Goal: Communication & Community: Ask a question

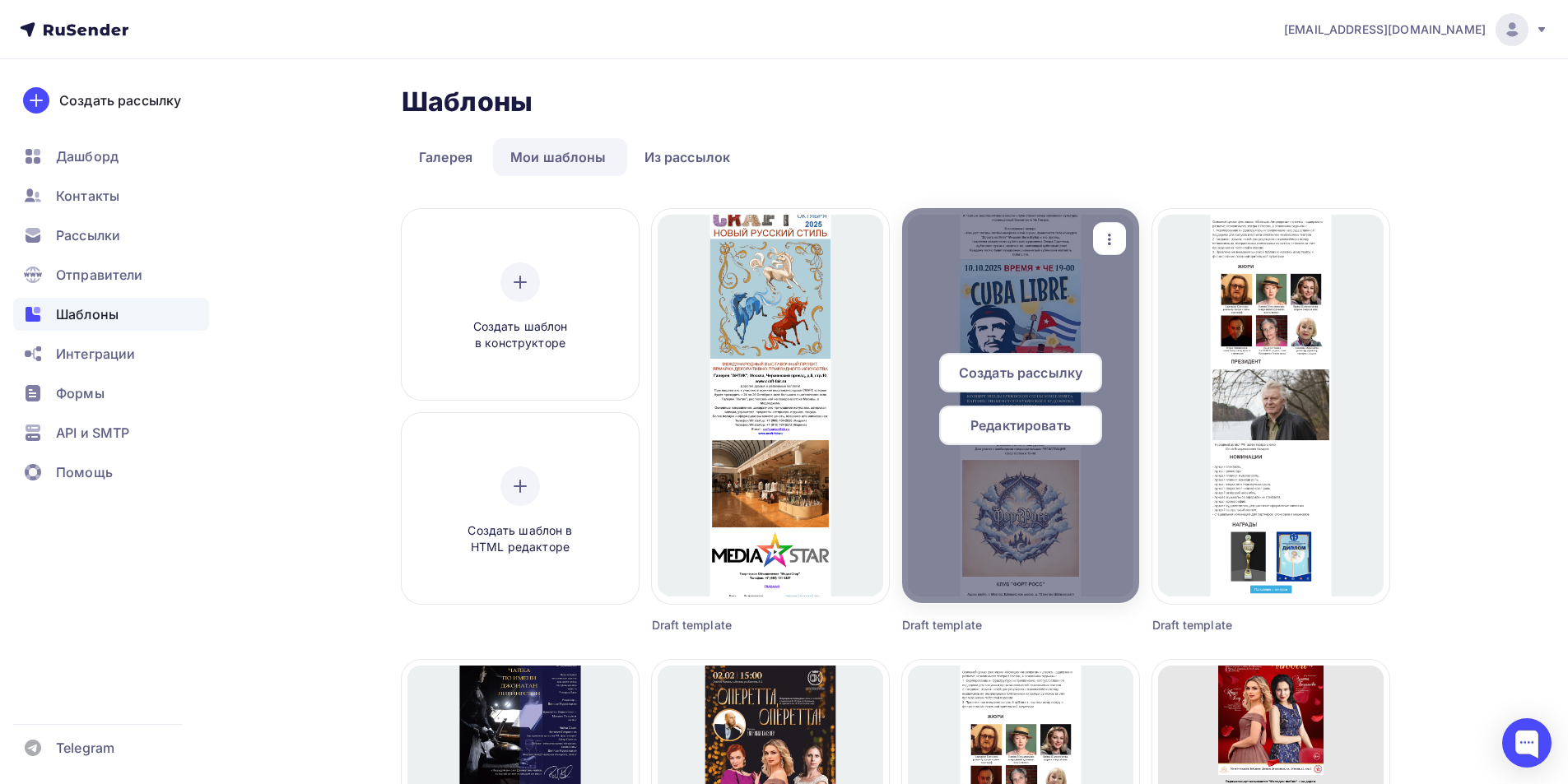
click at [1071, 375] on span "Создать рассылку" at bounding box center [1021, 373] width 123 height 20
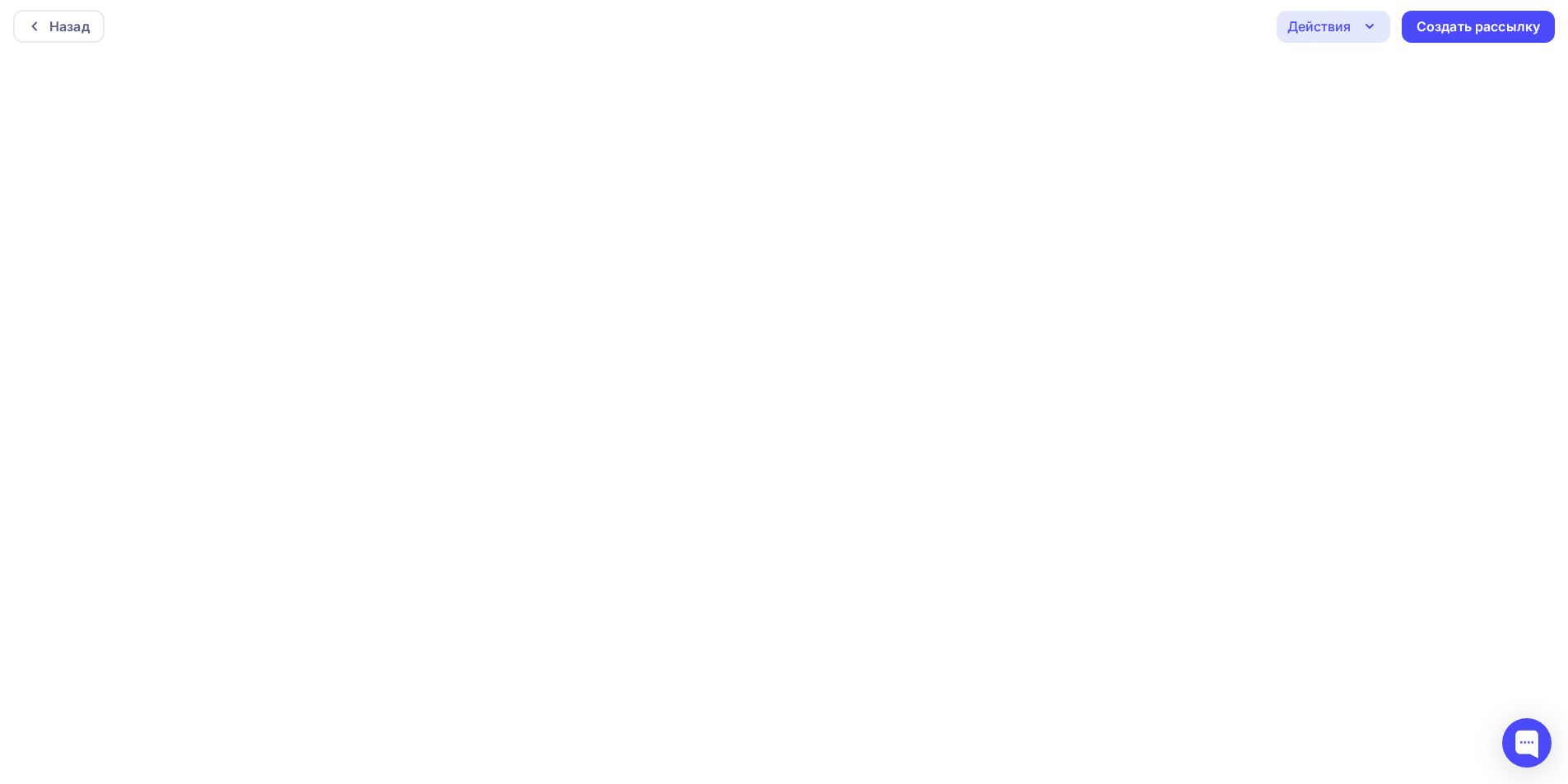
scroll to position [5, 0]
click at [40, 25] on icon at bounding box center [35, 25] width 14 height 14
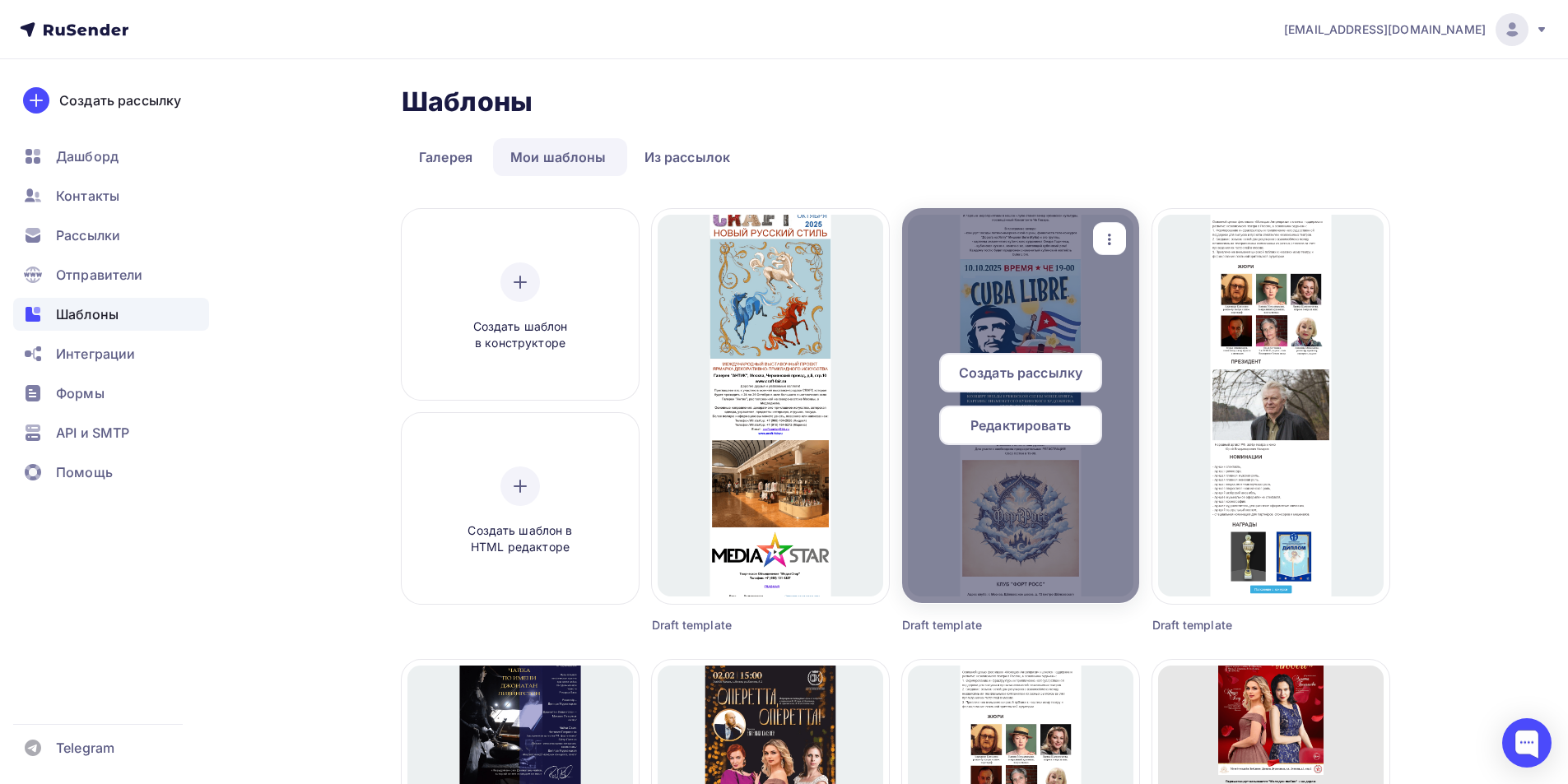
click at [1063, 427] on span "Редактировать" at bounding box center [1021, 426] width 101 height 20
click at [1025, 426] on span "Редактировать" at bounding box center [1021, 426] width 101 height 20
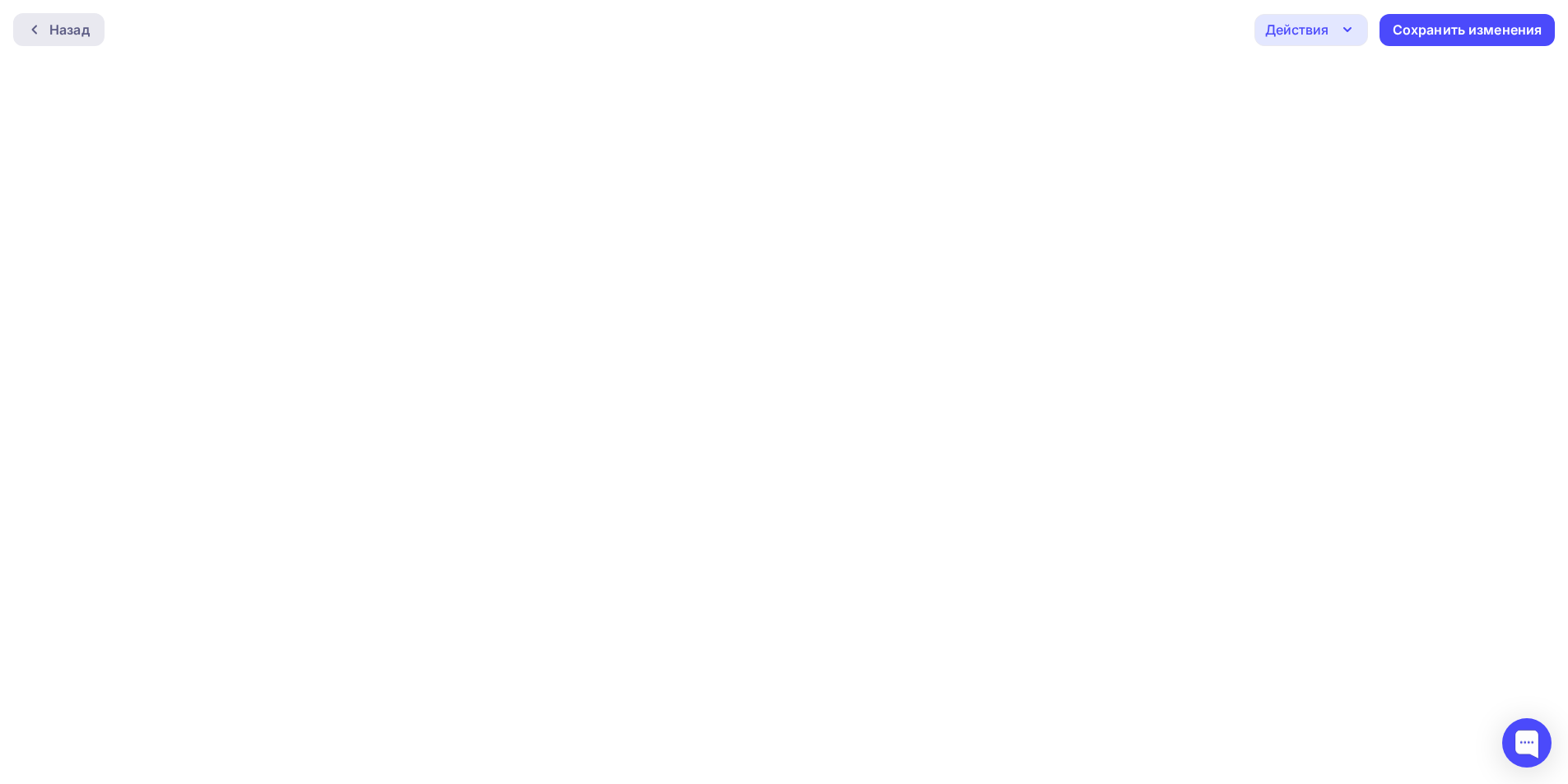
click at [57, 24] on div "Назад" at bounding box center [69, 30] width 40 height 20
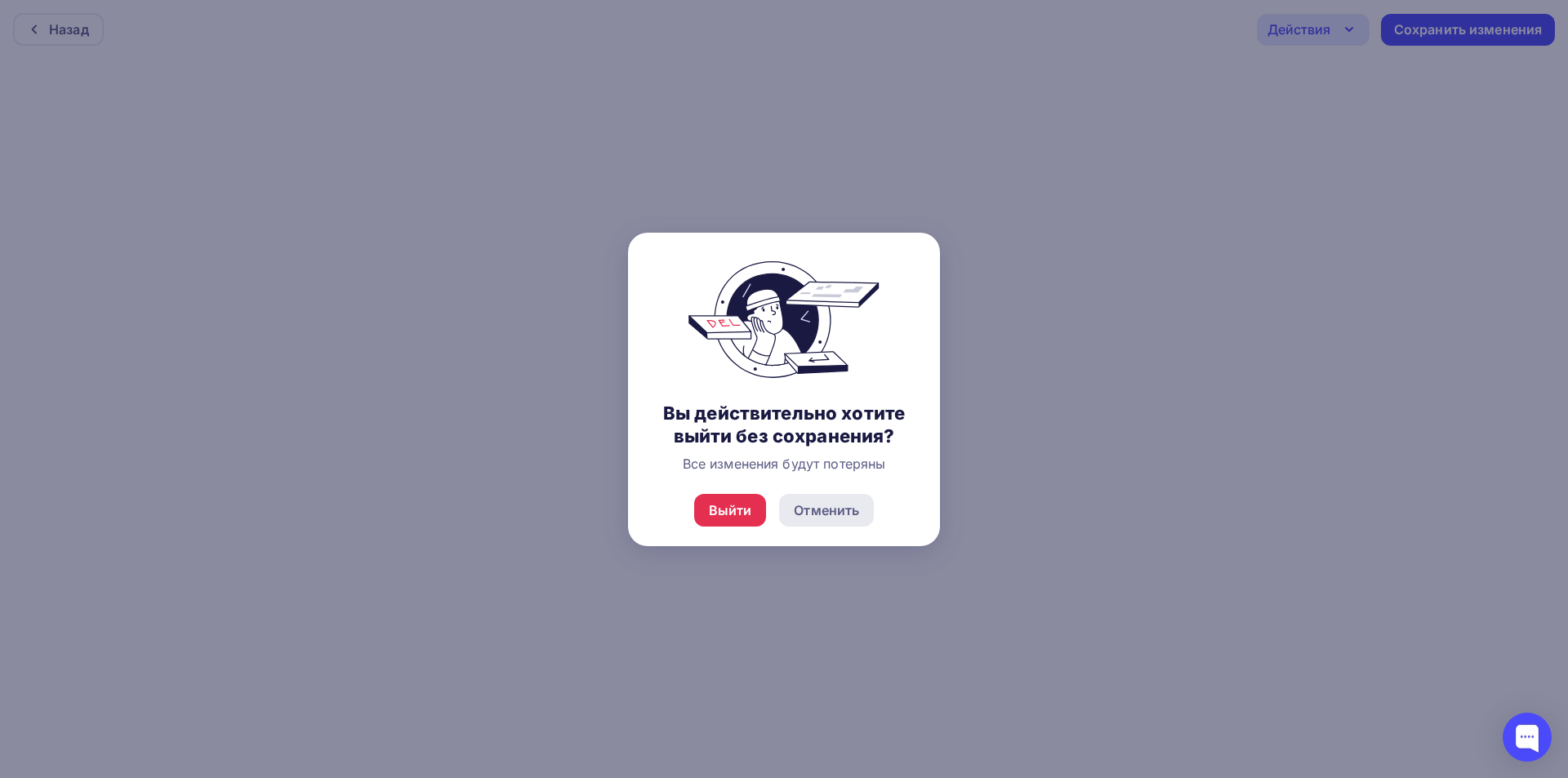
click at [829, 510] on div "Отменить" at bounding box center [826, 511] width 66 height 20
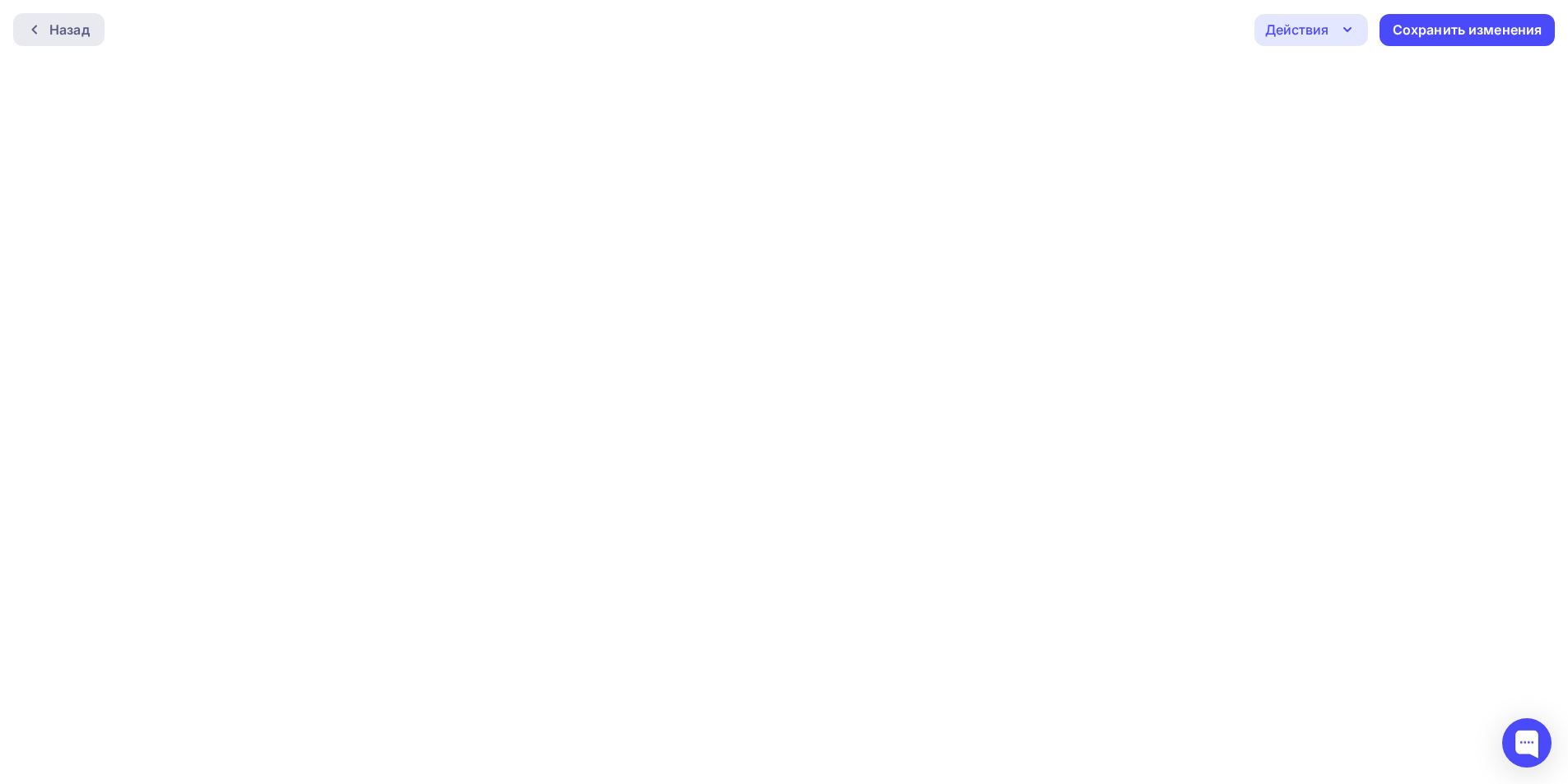
click at [35, 34] on icon at bounding box center [35, 29] width 14 height 14
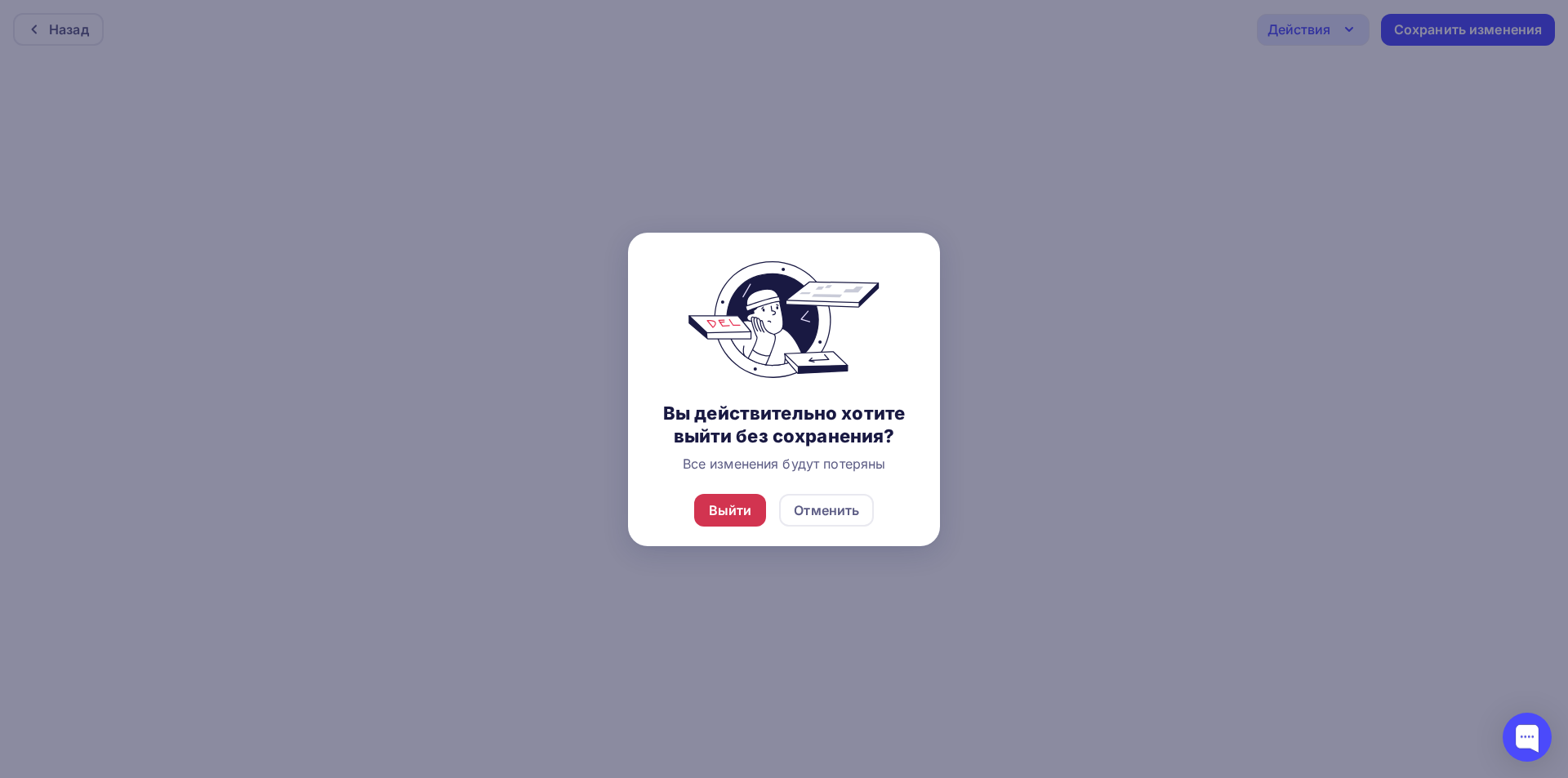
click at [733, 502] on div "Выйти" at bounding box center [730, 511] width 43 height 20
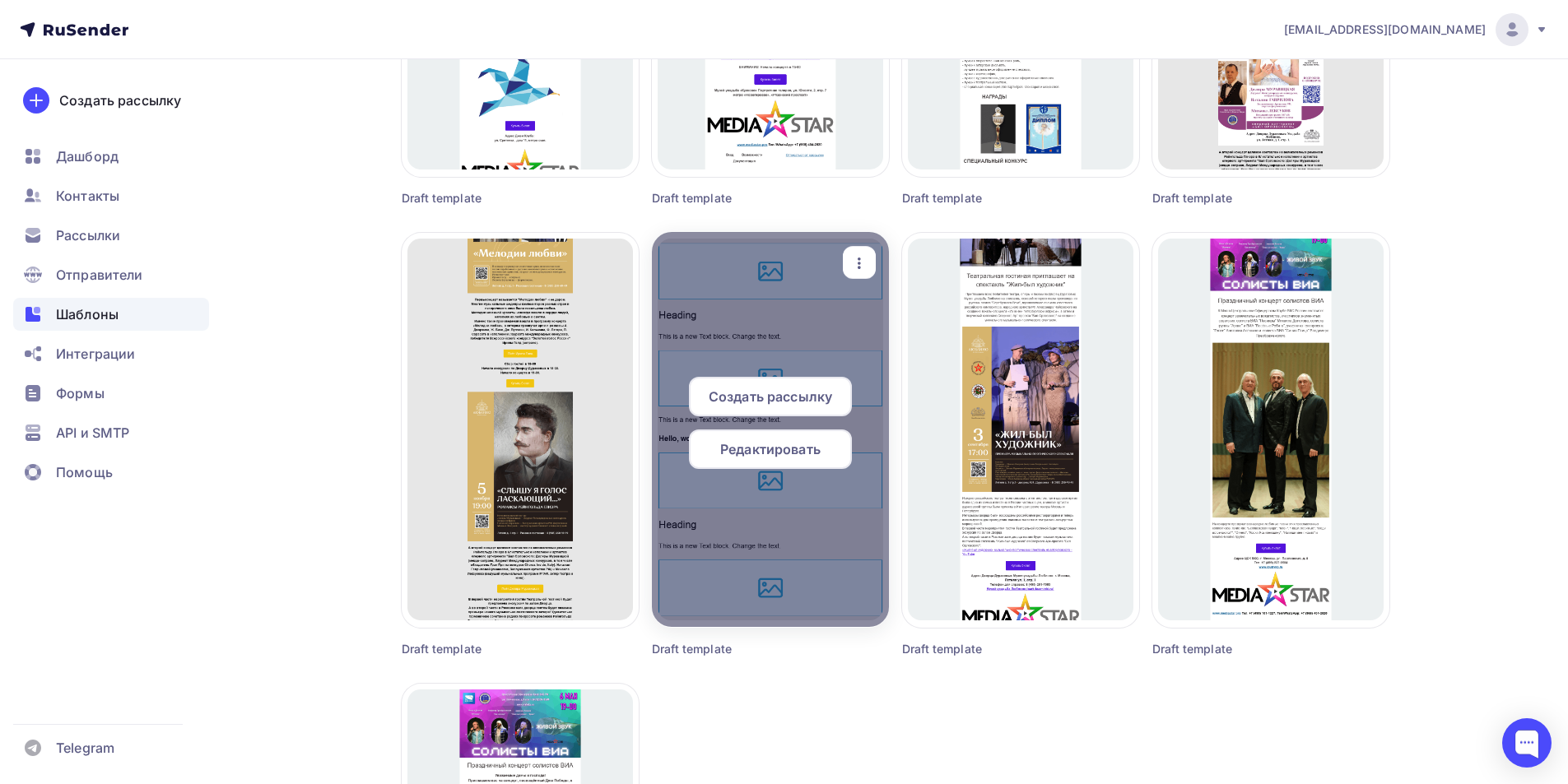
scroll to position [905, 0]
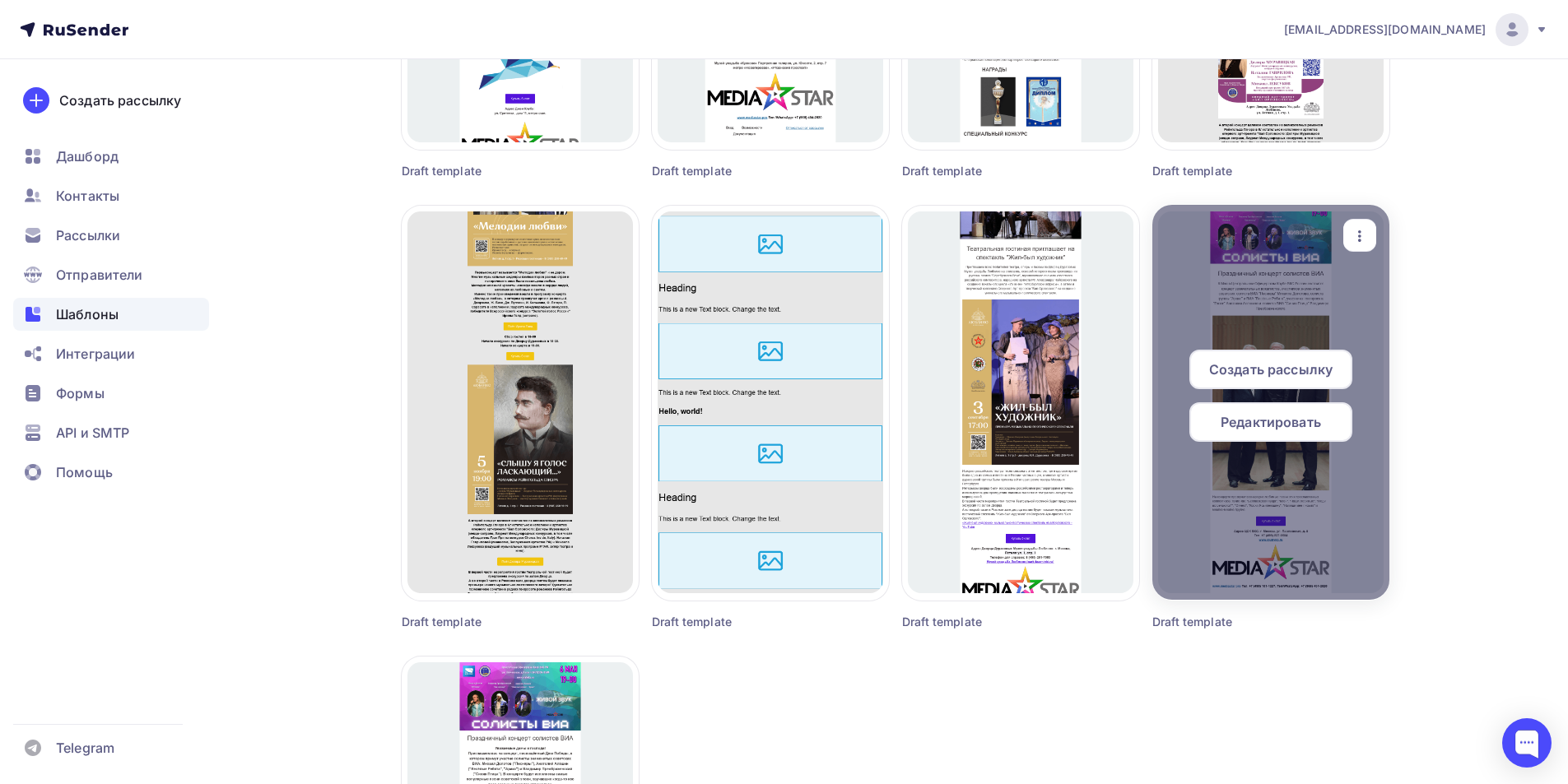
click at [1285, 420] on span "Редактировать" at bounding box center [1271, 422] width 101 height 20
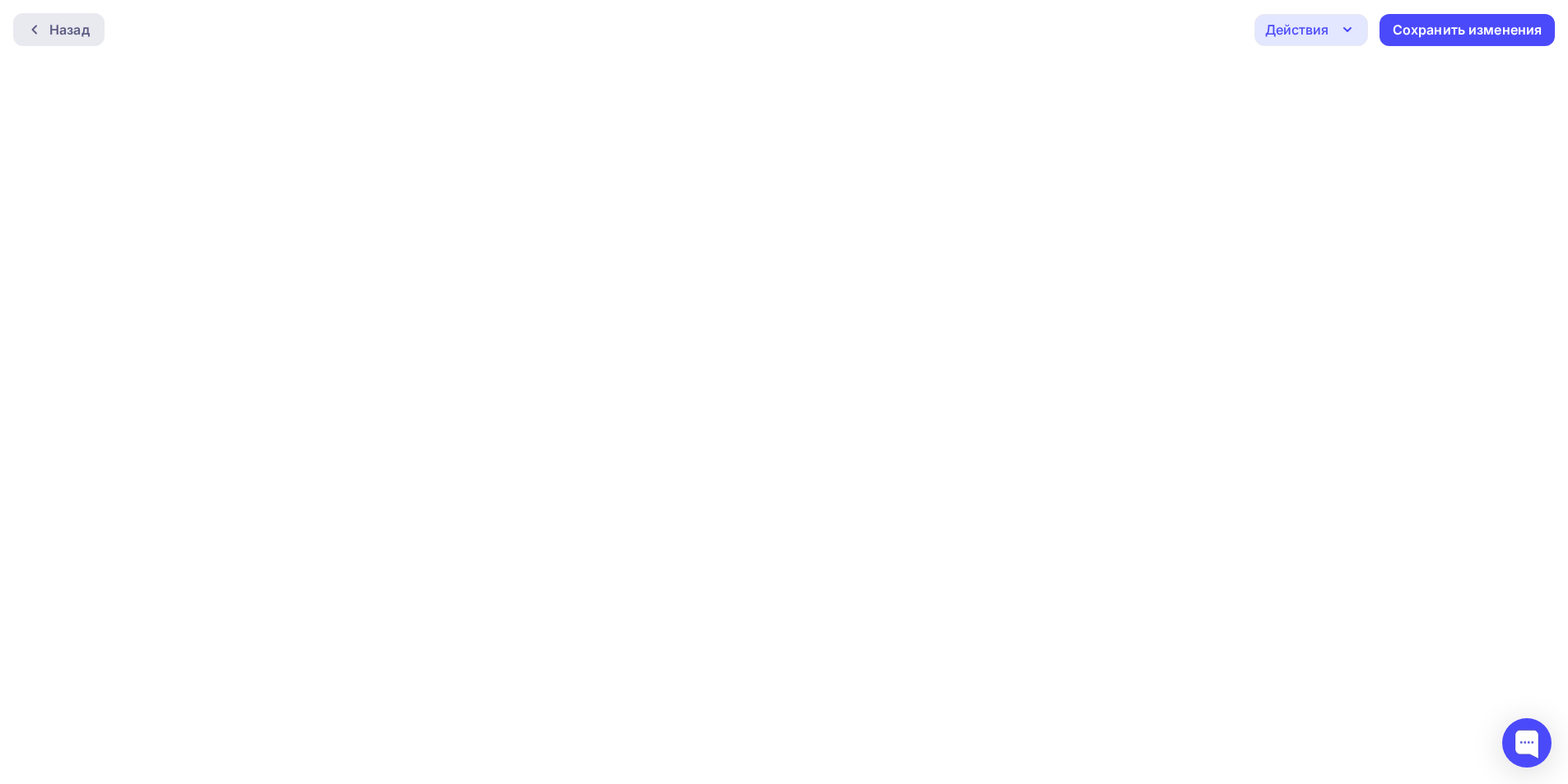
click at [49, 30] on div "Назад" at bounding box center [69, 30] width 40 height 20
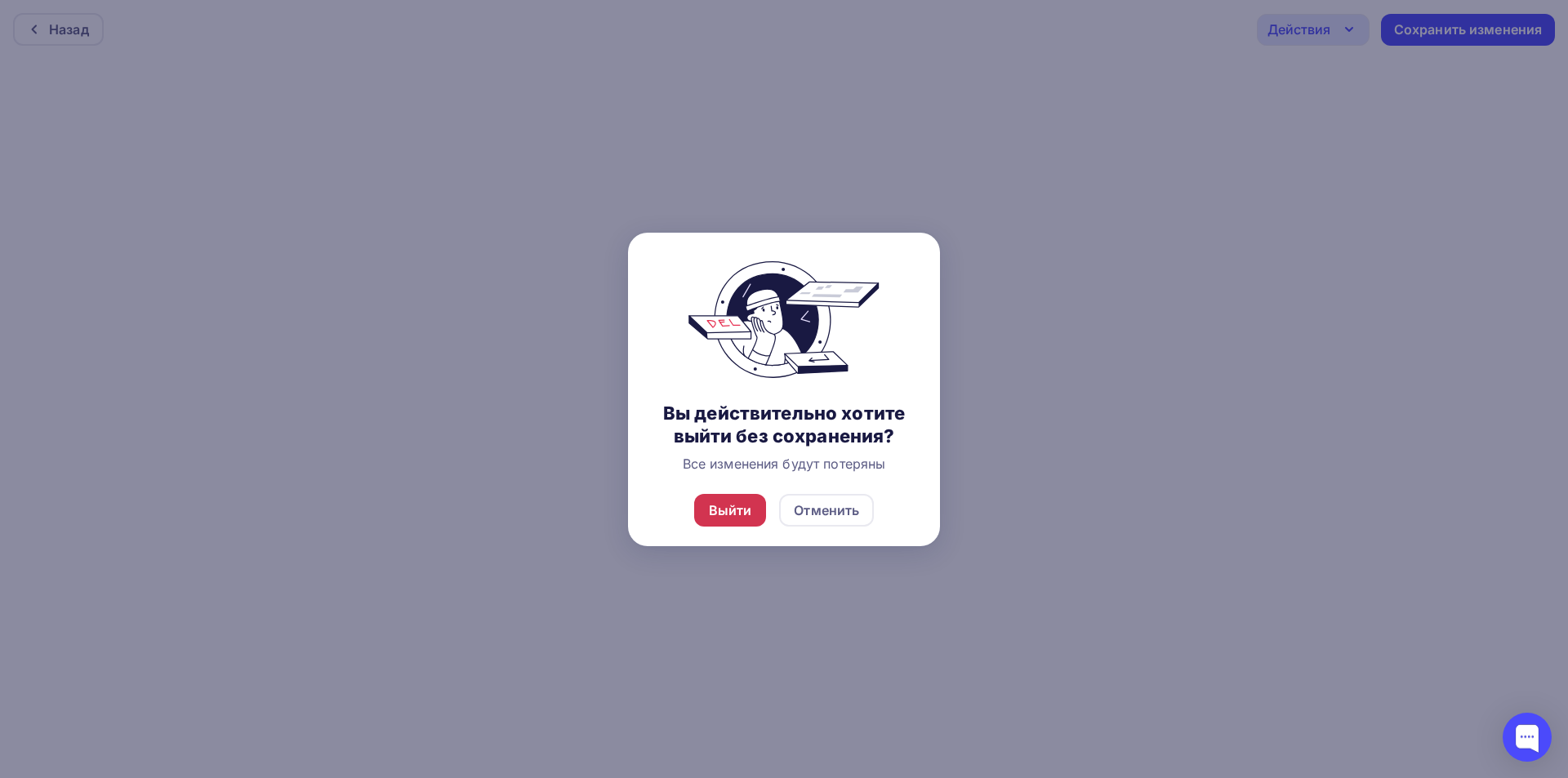
click at [737, 511] on div "Выйти" at bounding box center [730, 511] width 43 height 20
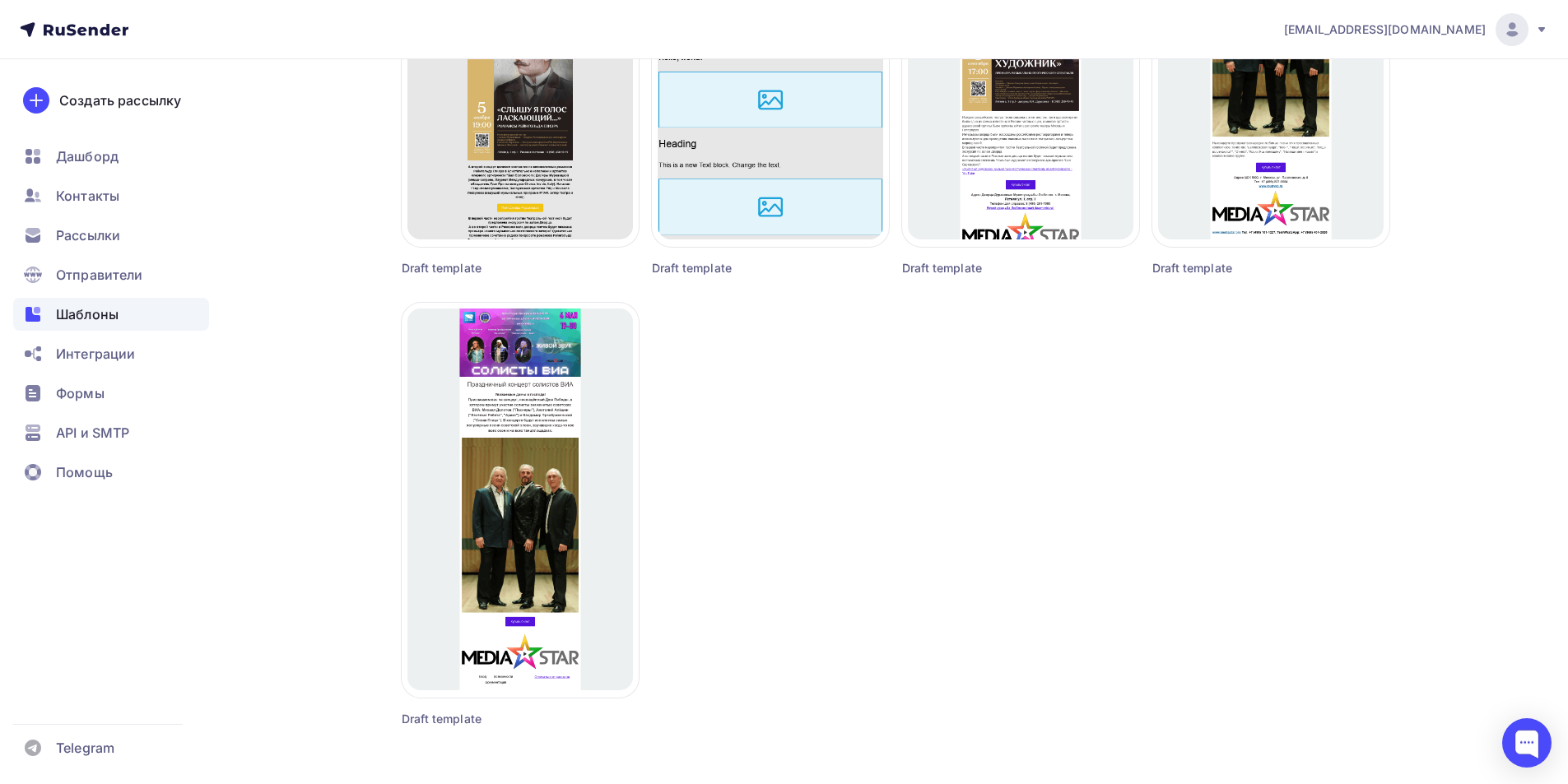
scroll to position [1317, 0]
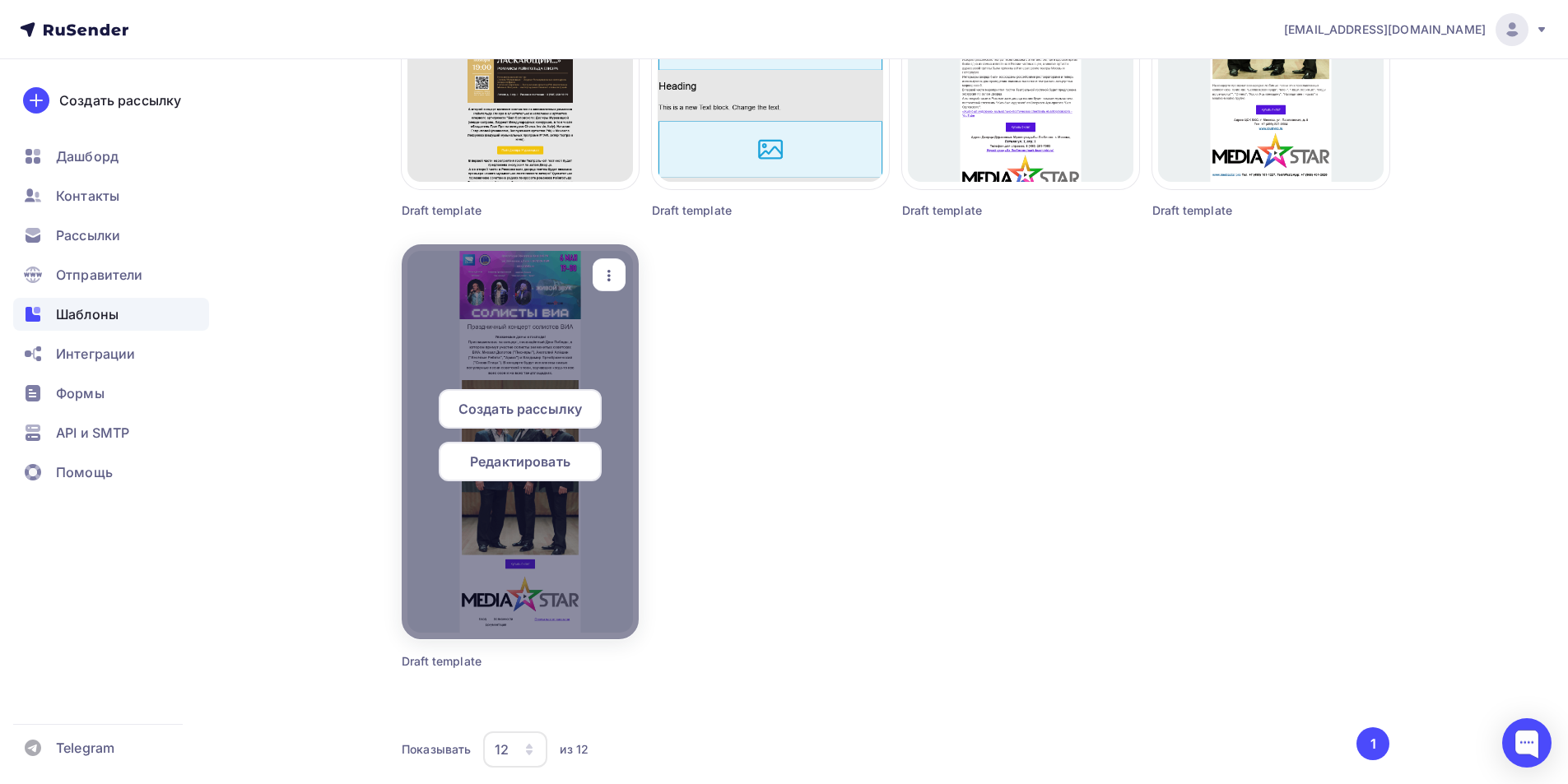
click at [525, 463] on span "Редактировать" at bounding box center [520, 462] width 101 height 20
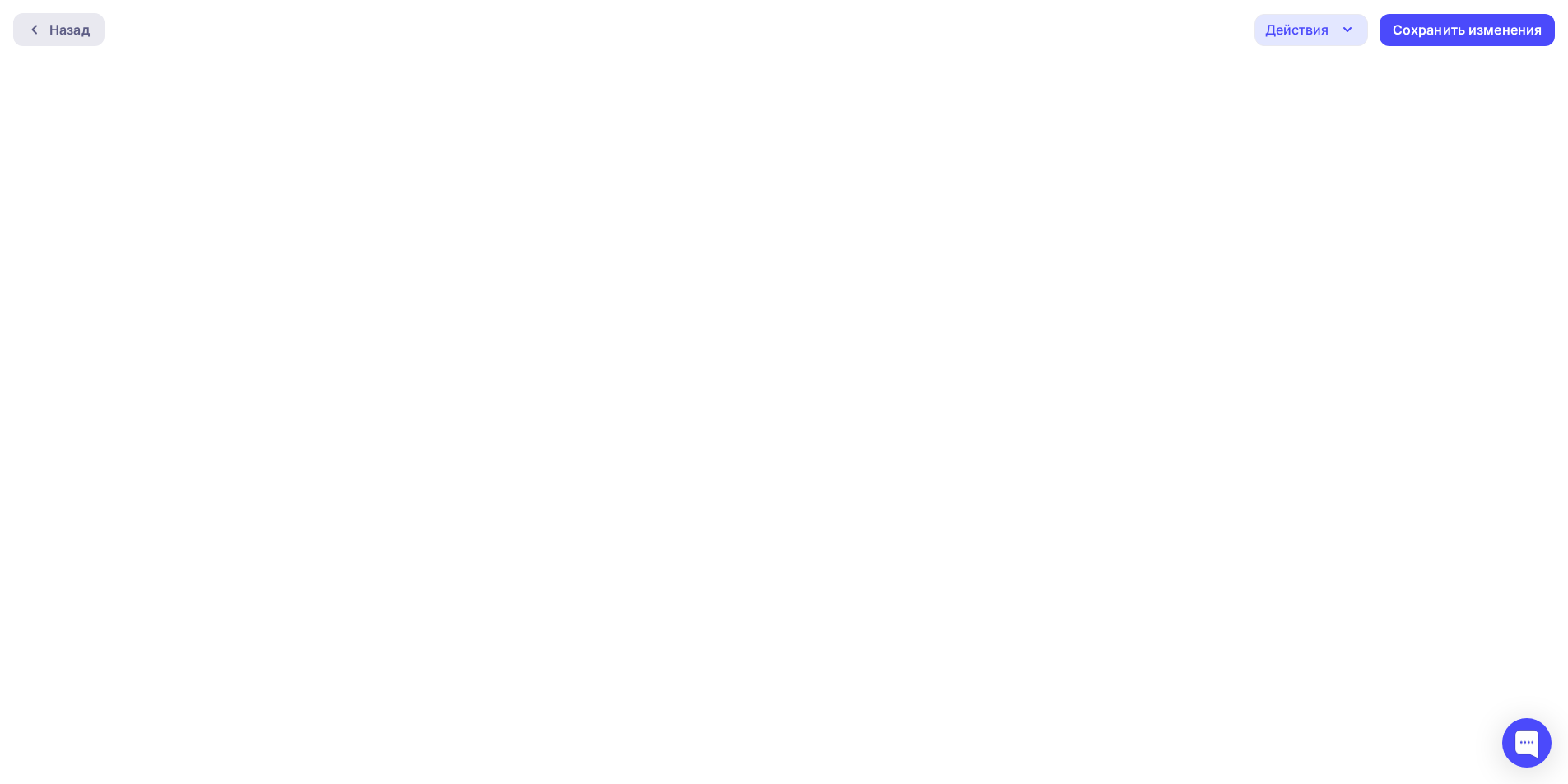
click at [32, 31] on icon at bounding box center [35, 29] width 14 height 14
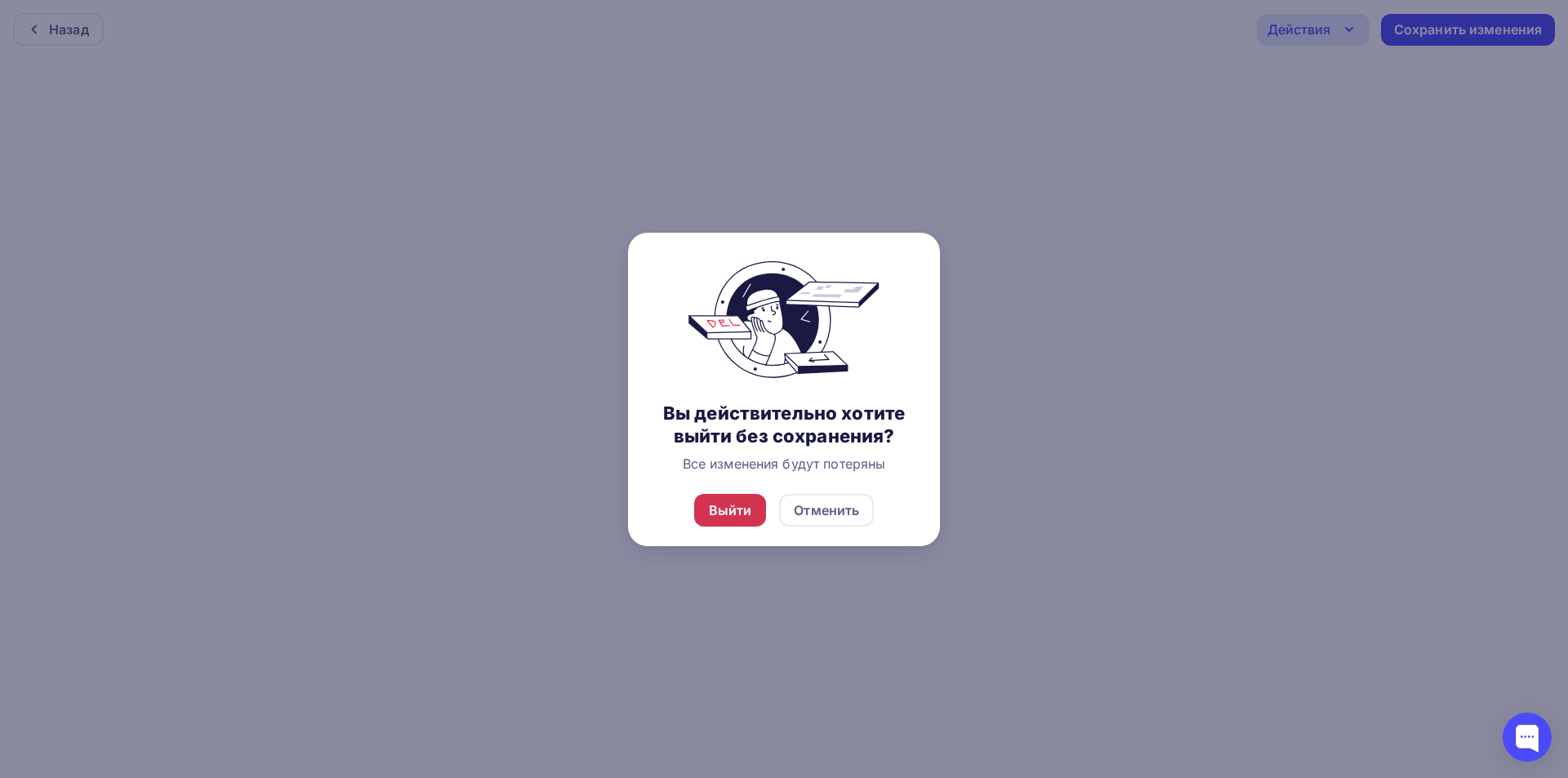
click at [741, 509] on div "Выйти" at bounding box center [730, 511] width 43 height 20
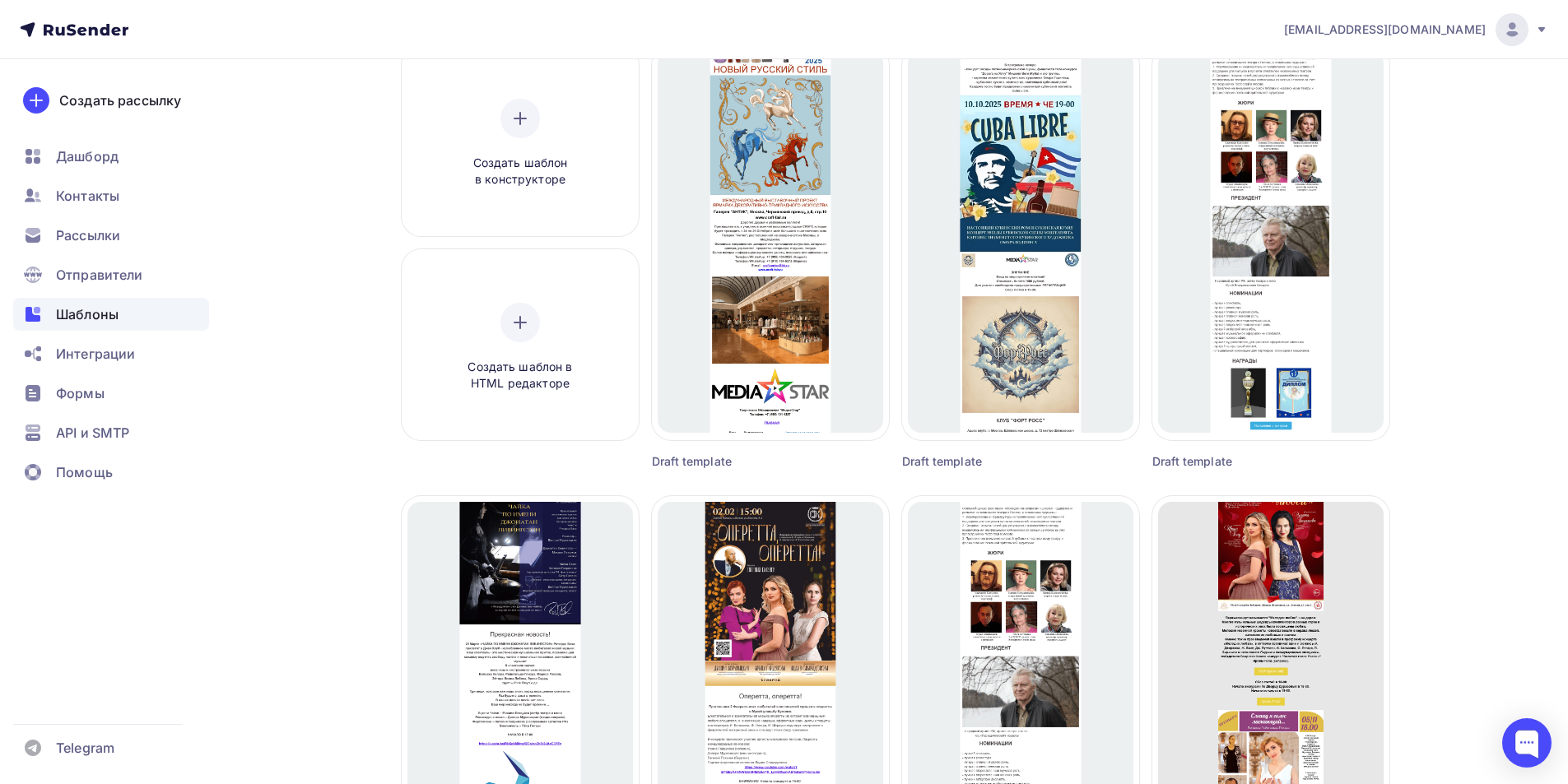
scroll to position [164, 0]
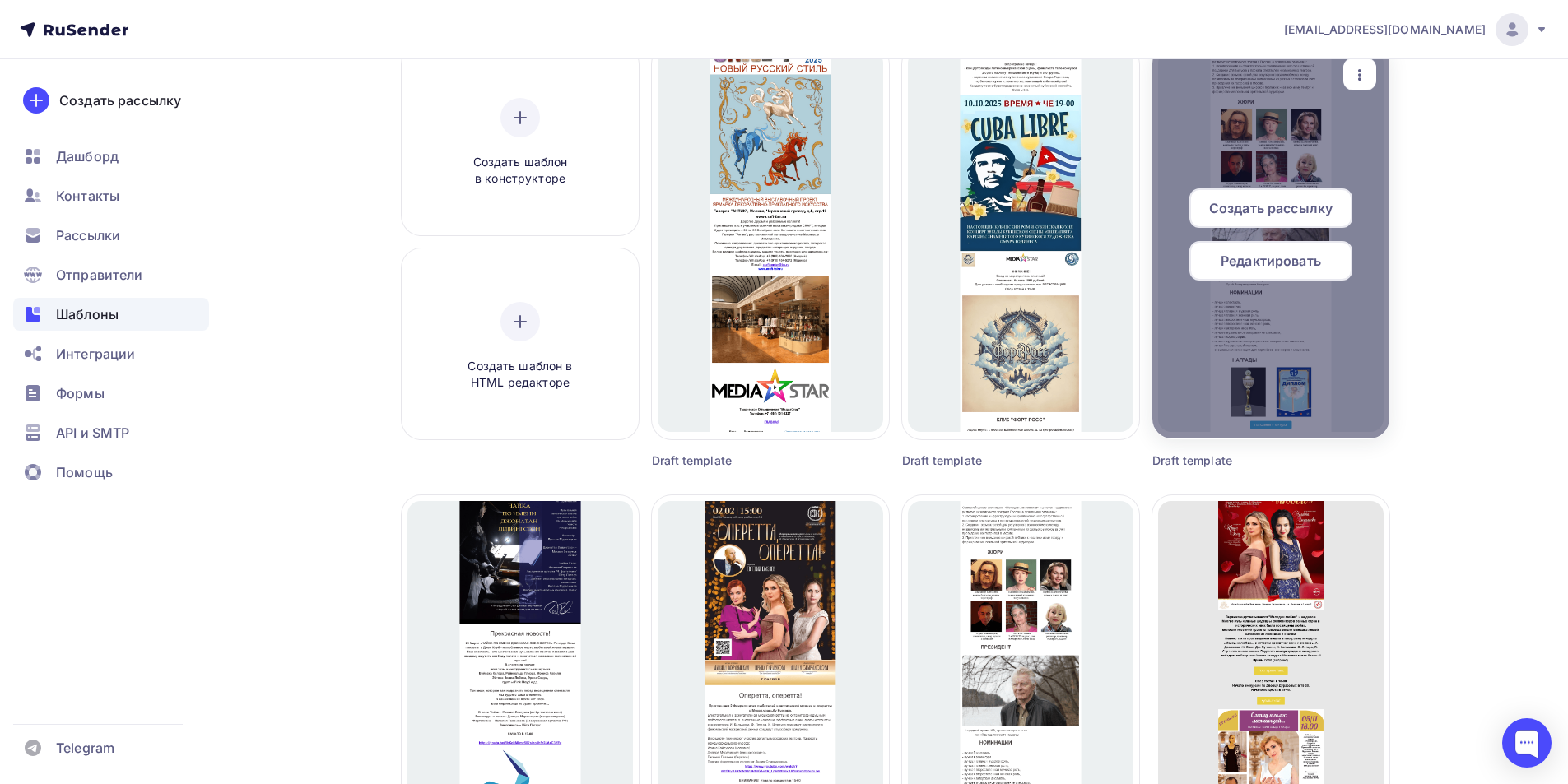
click at [1284, 264] on span "Редактировать" at bounding box center [1271, 261] width 101 height 20
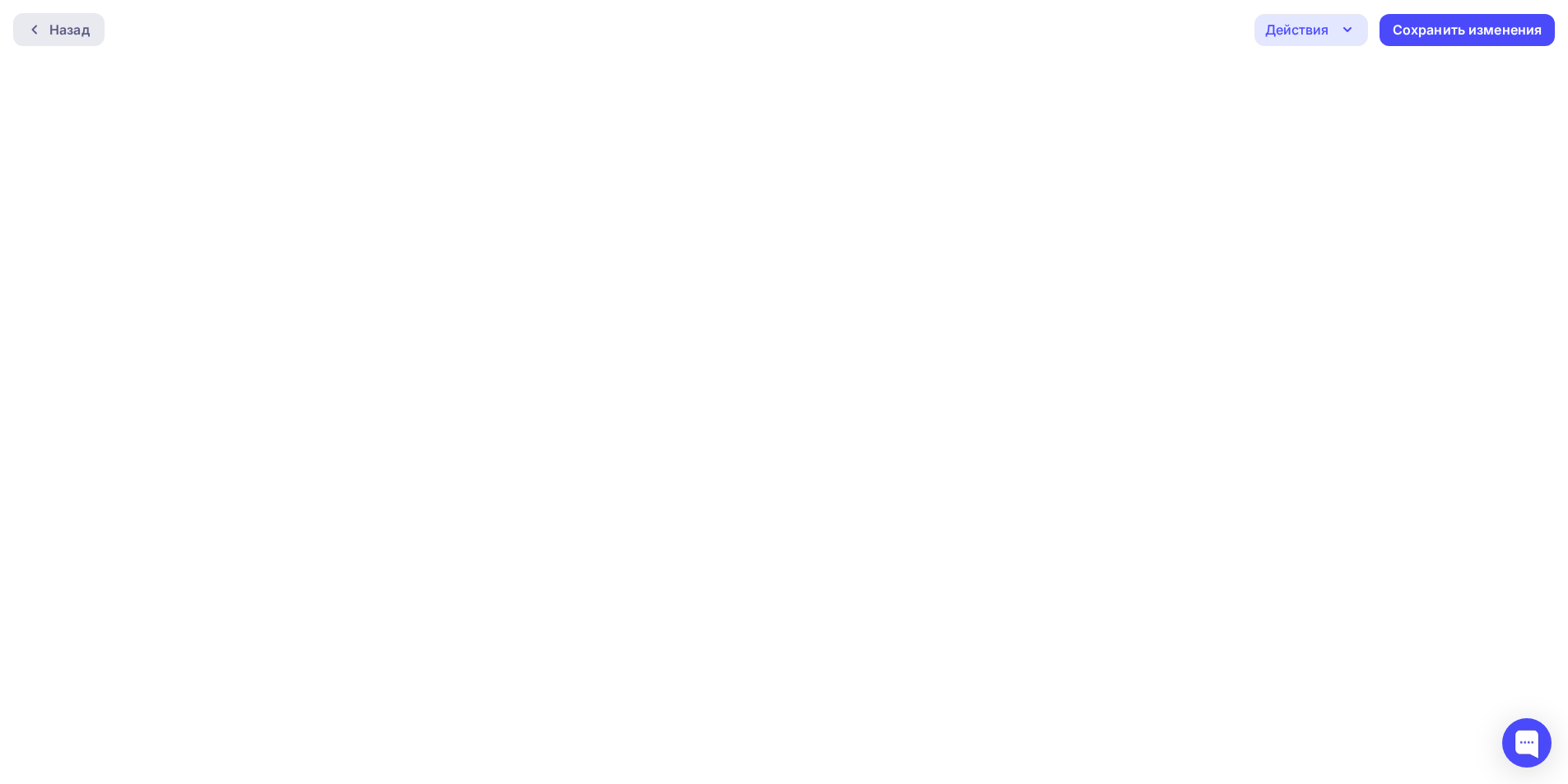
click at [41, 31] on div at bounding box center [39, 29] width 22 height 14
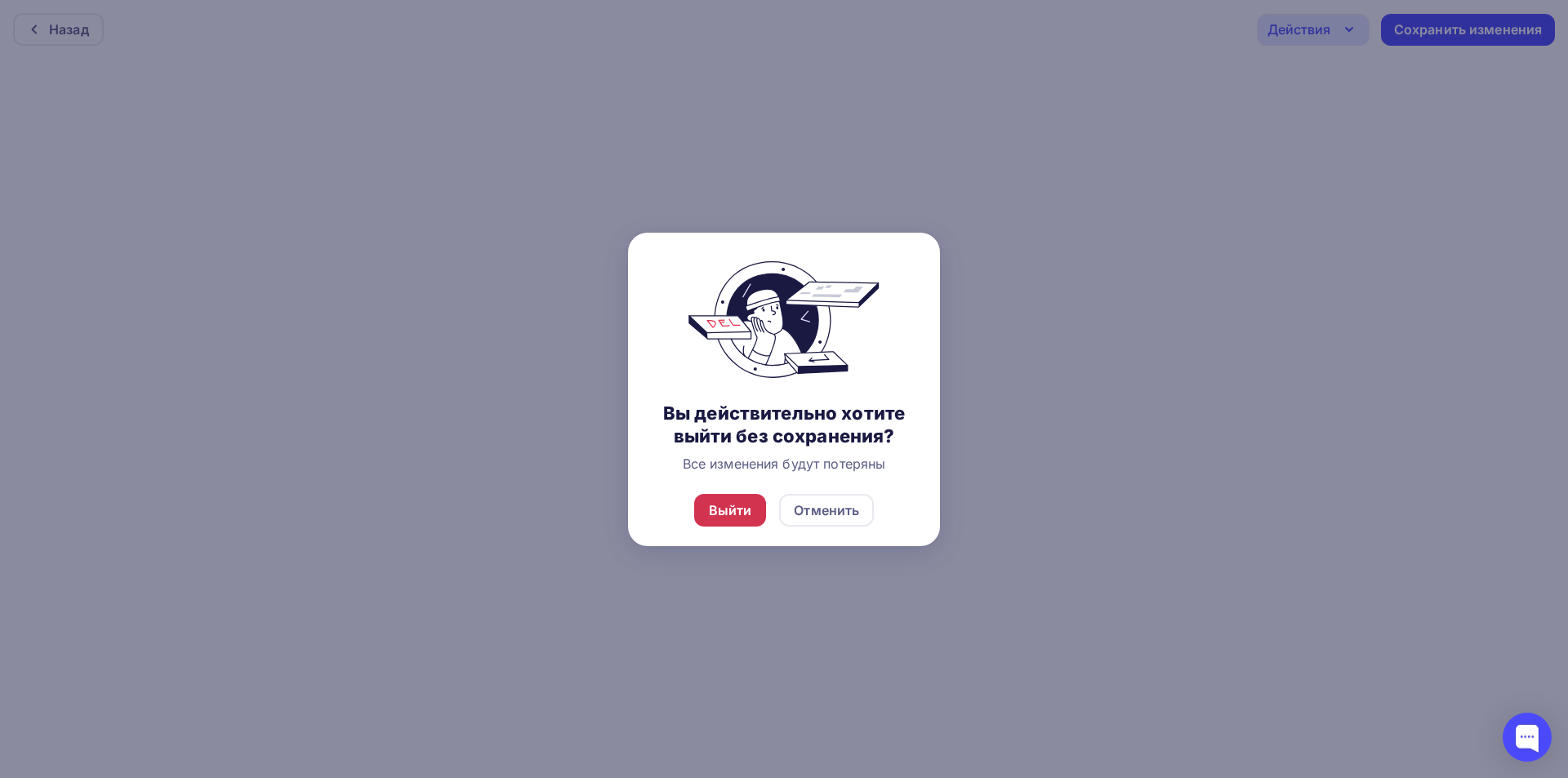
click at [728, 513] on div "Выйти" at bounding box center [730, 511] width 43 height 20
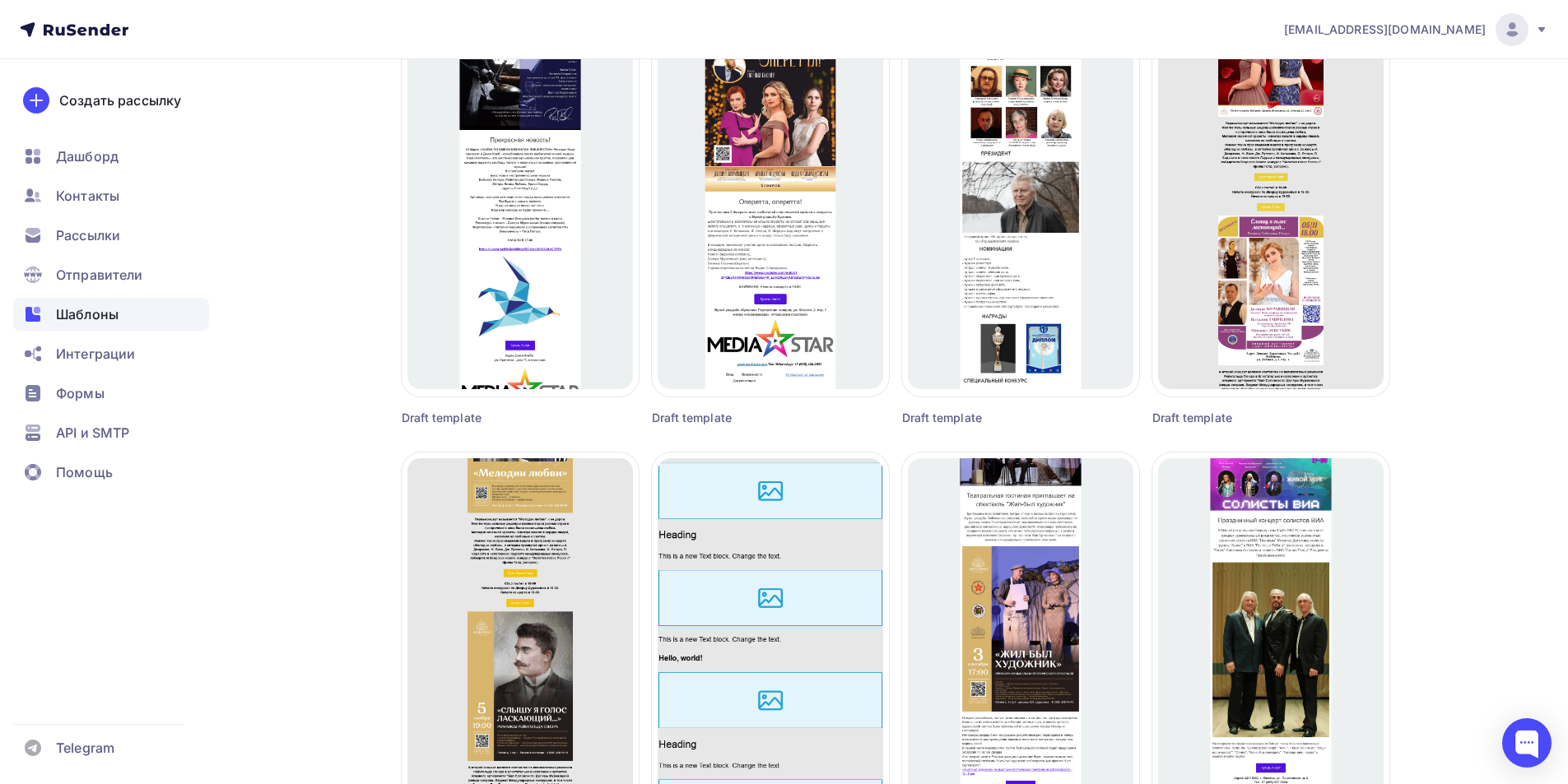
scroll to position [740, 0]
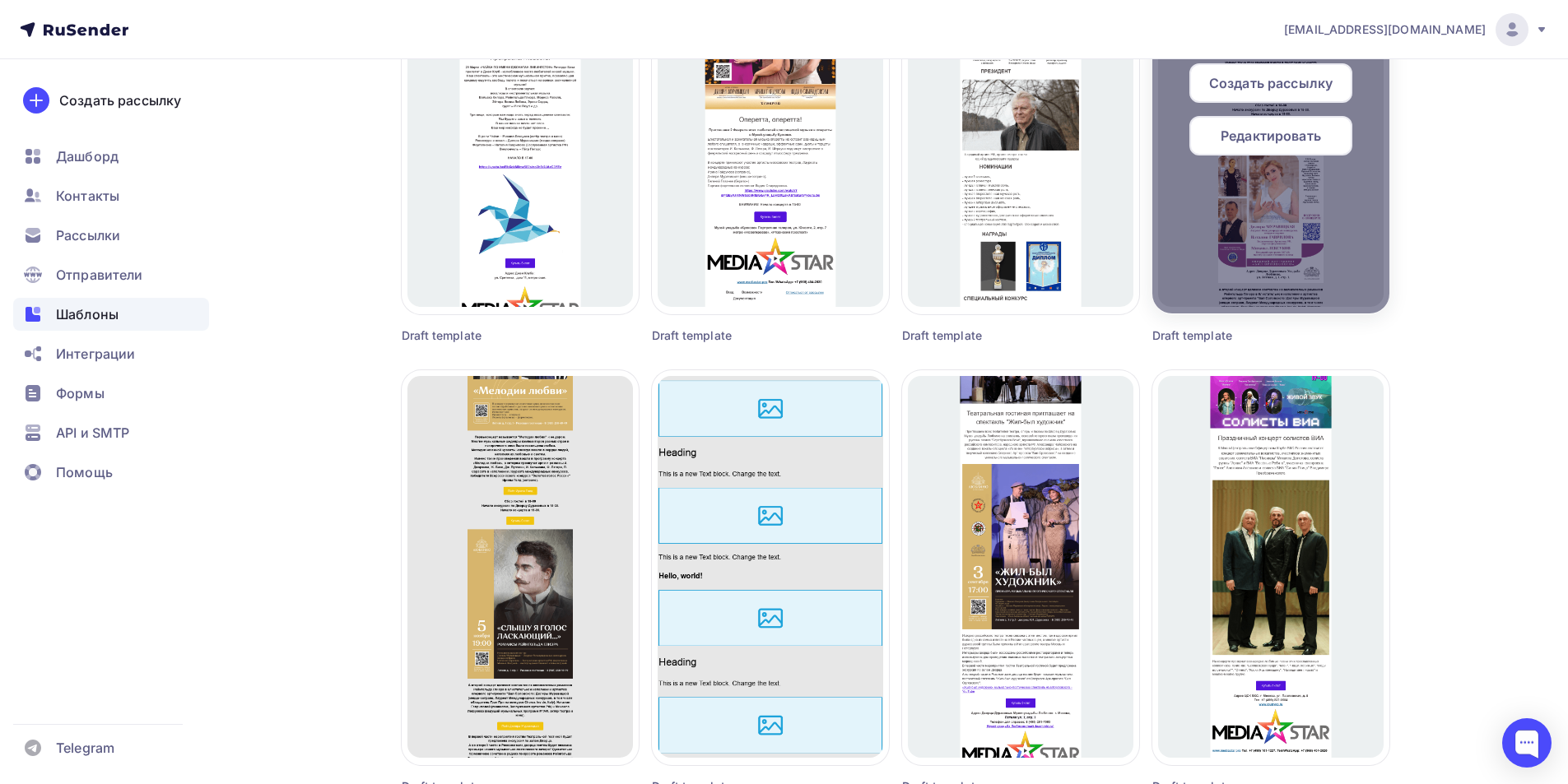
click at [1267, 134] on span "Редактировать" at bounding box center [1271, 136] width 101 height 20
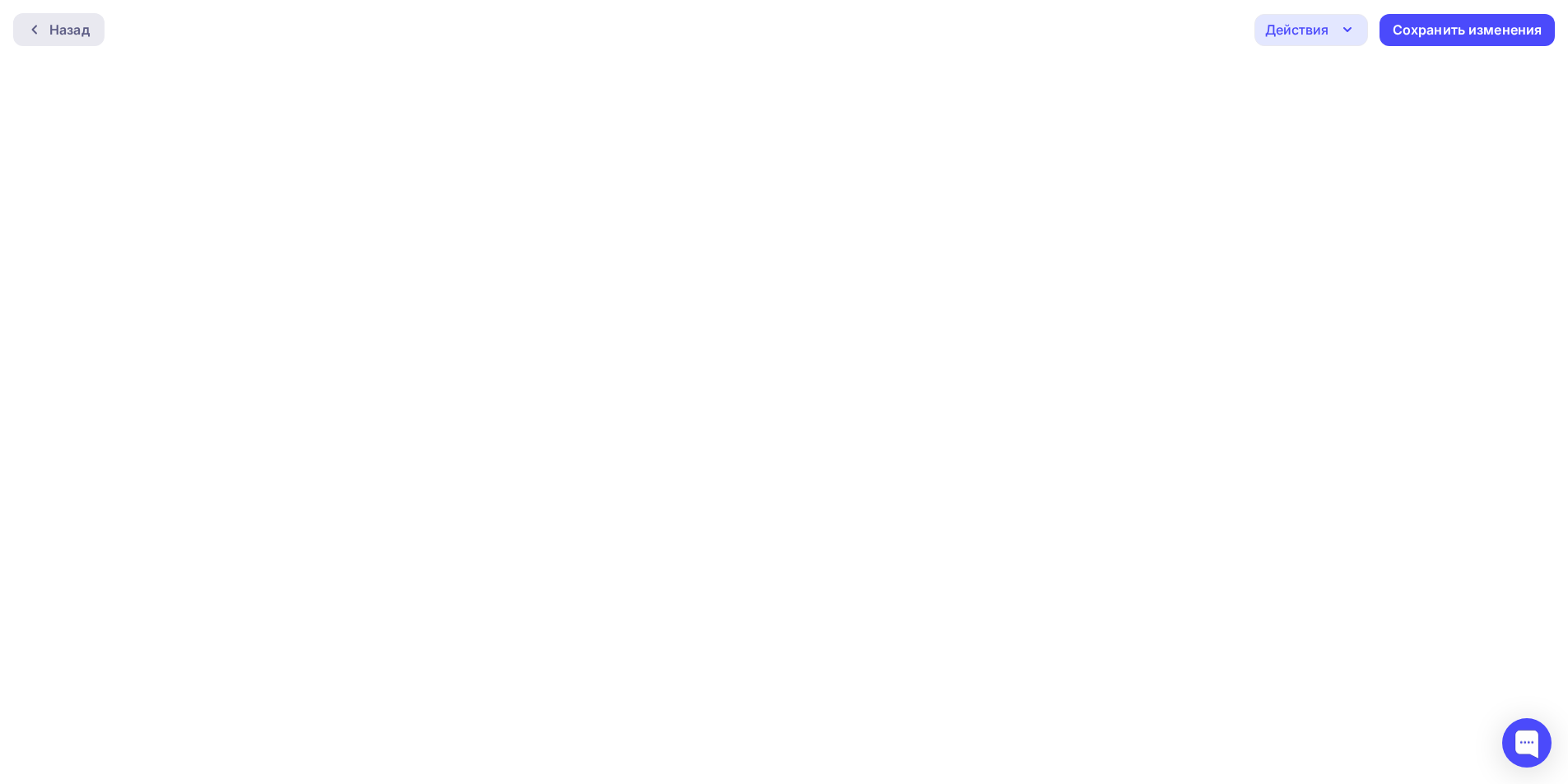
click at [33, 29] on icon at bounding box center [34, 30] width 5 height 9
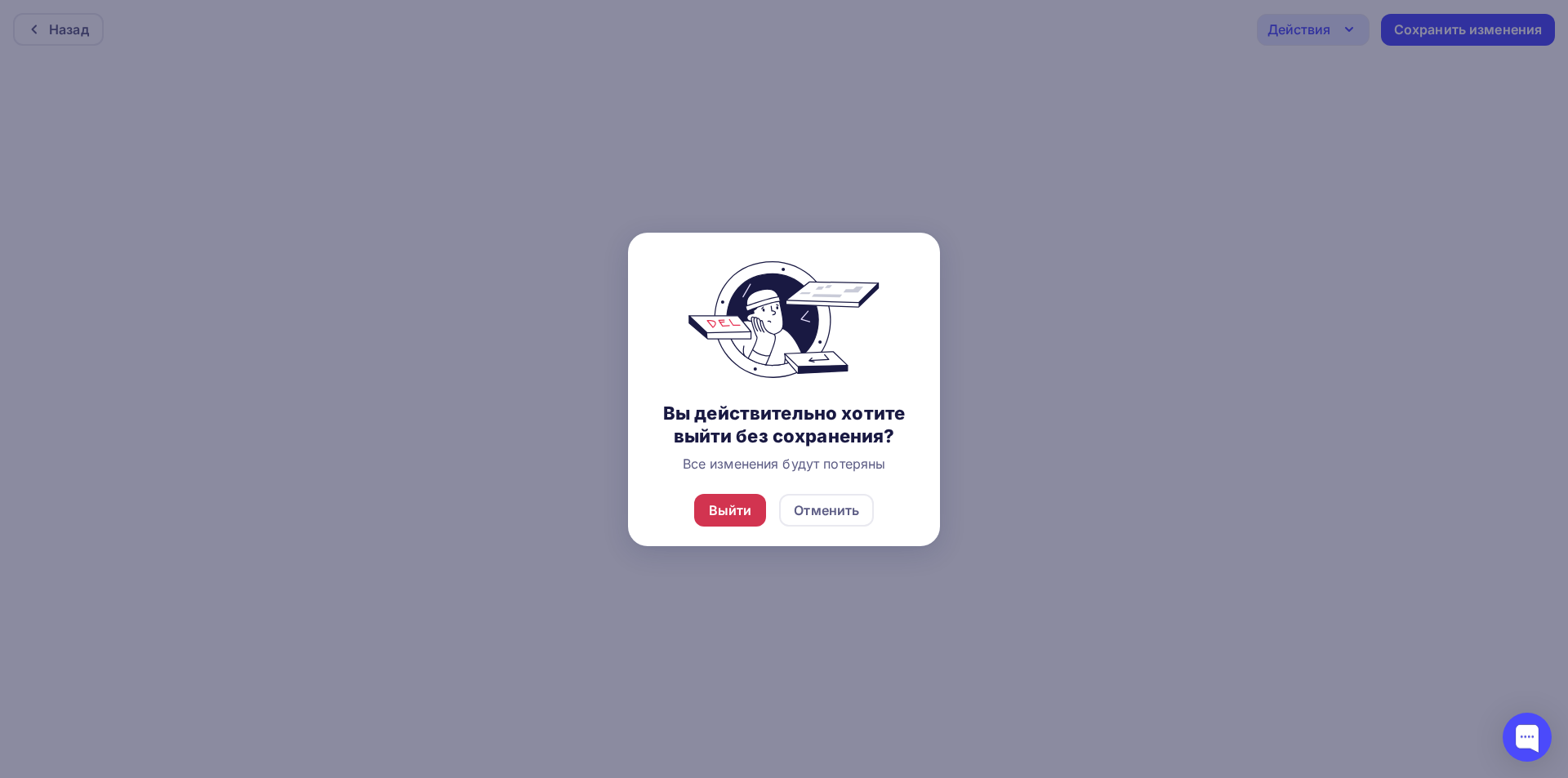
click at [733, 509] on div "Выйти" at bounding box center [730, 511] width 43 height 20
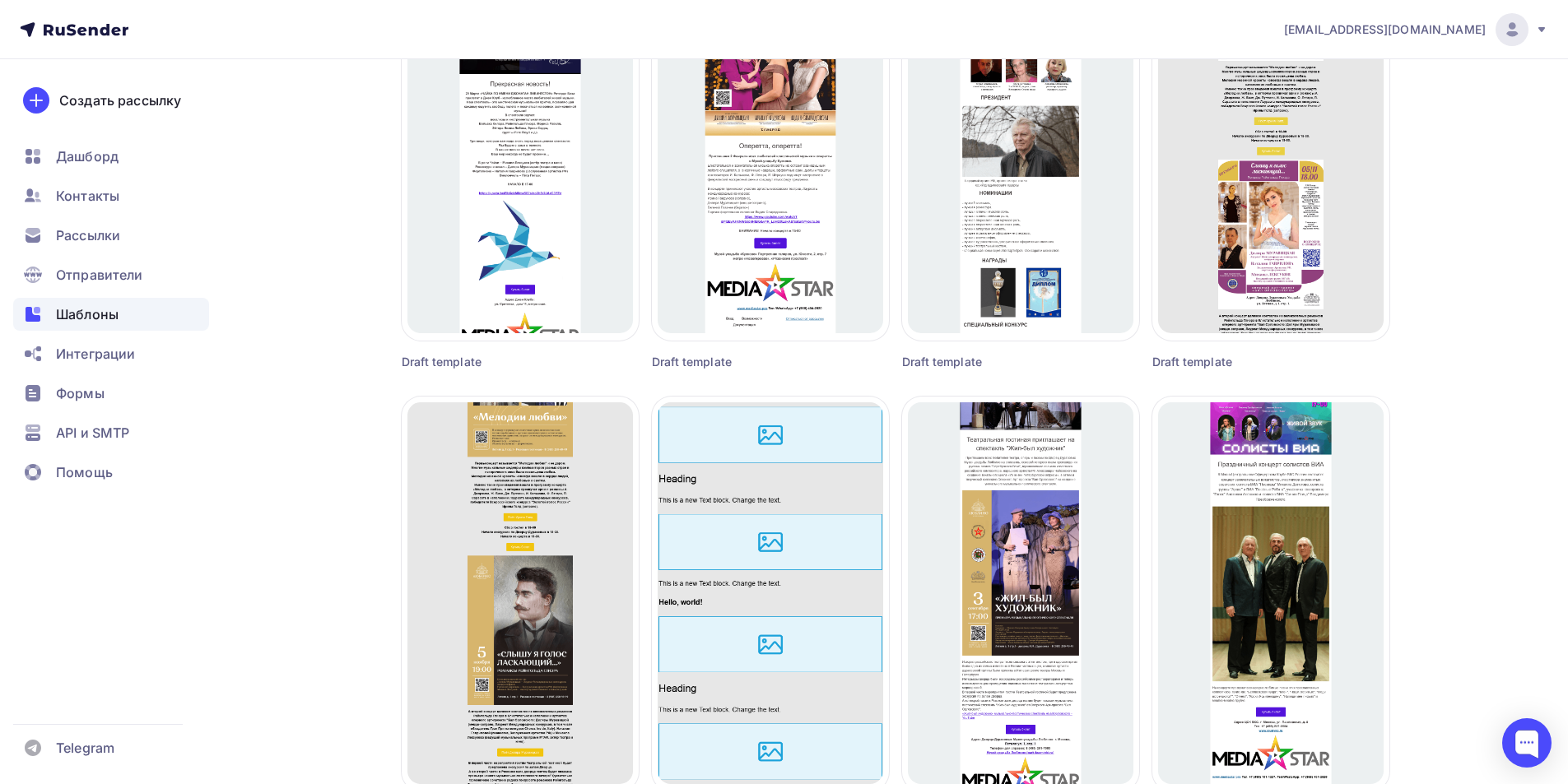
scroll to position [823, 0]
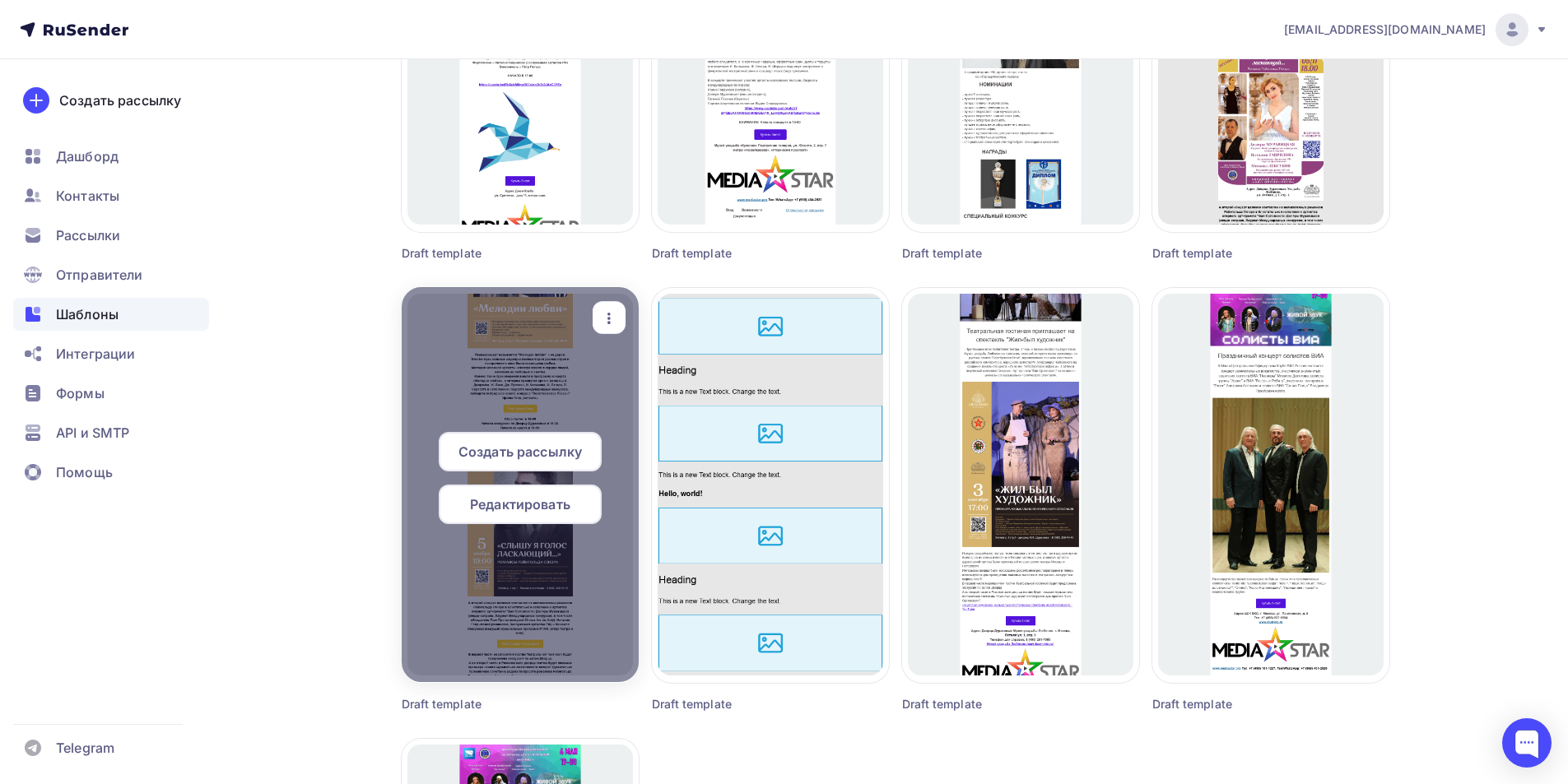
click at [495, 512] on span "Редактировать" at bounding box center [520, 505] width 101 height 20
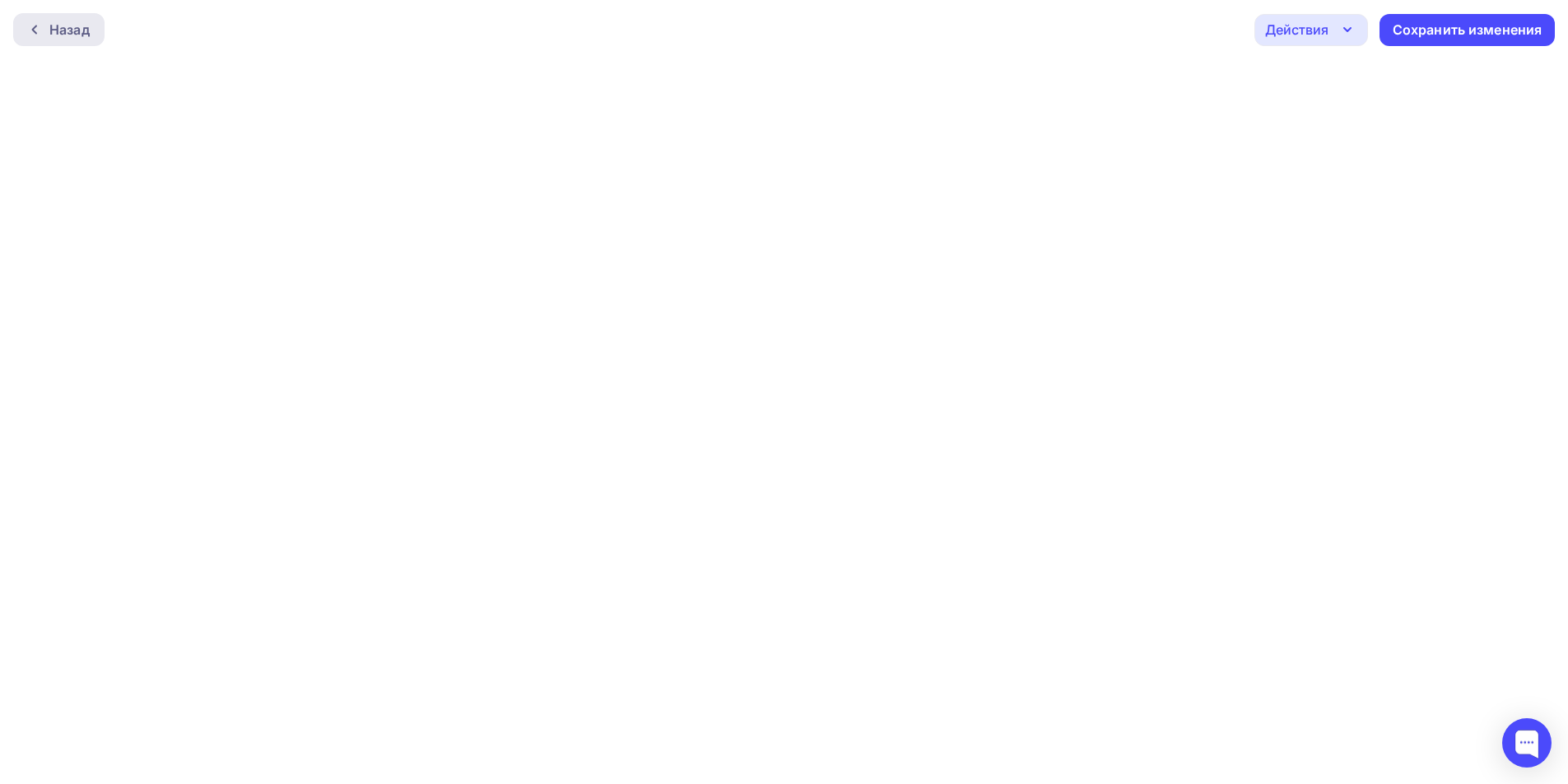
click at [34, 38] on div "Назад" at bounding box center [59, 30] width 92 height 33
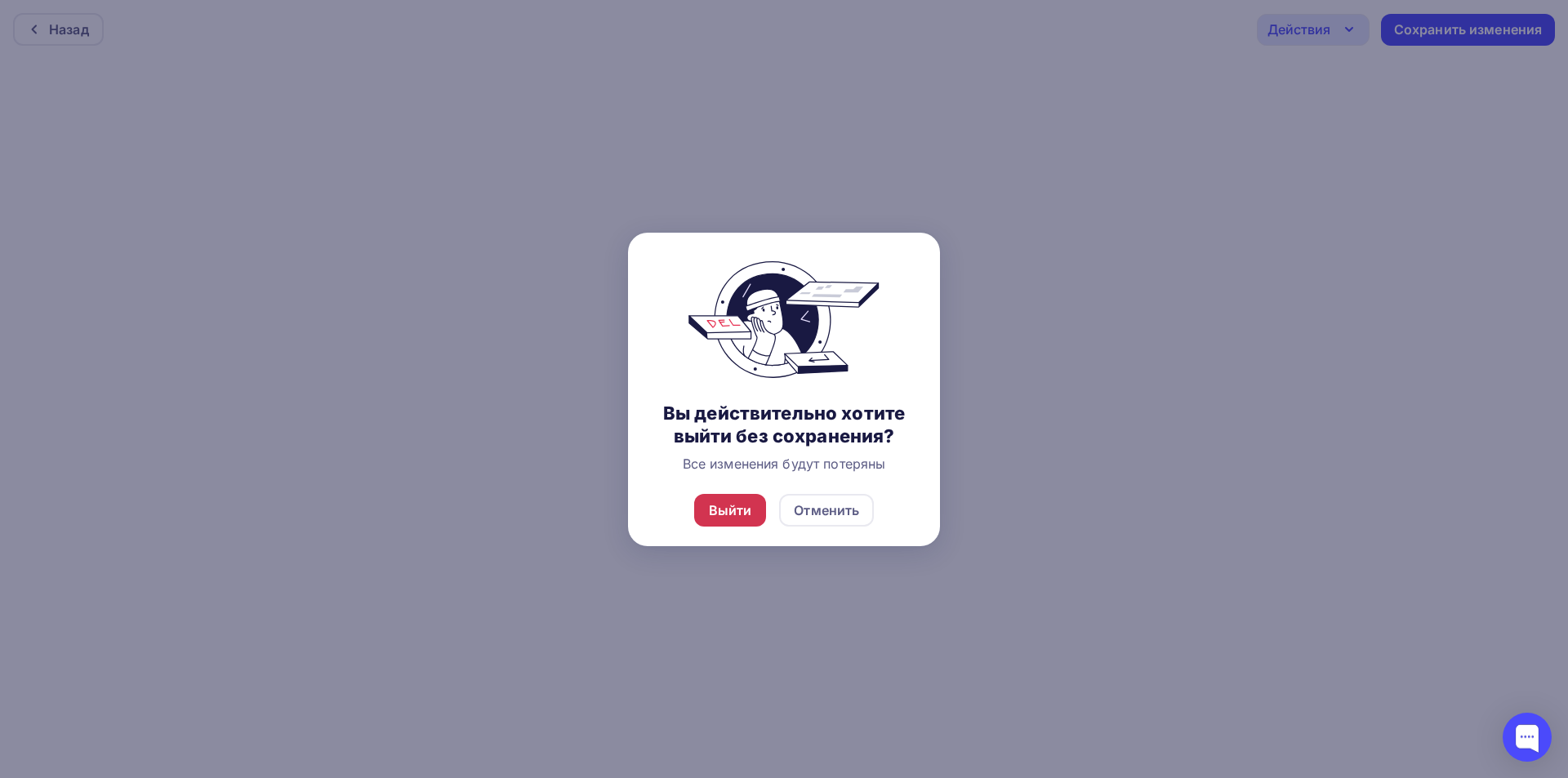
click at [741, 512] on div "Выйти" at bounding box center [730, 511] width 43 height 20
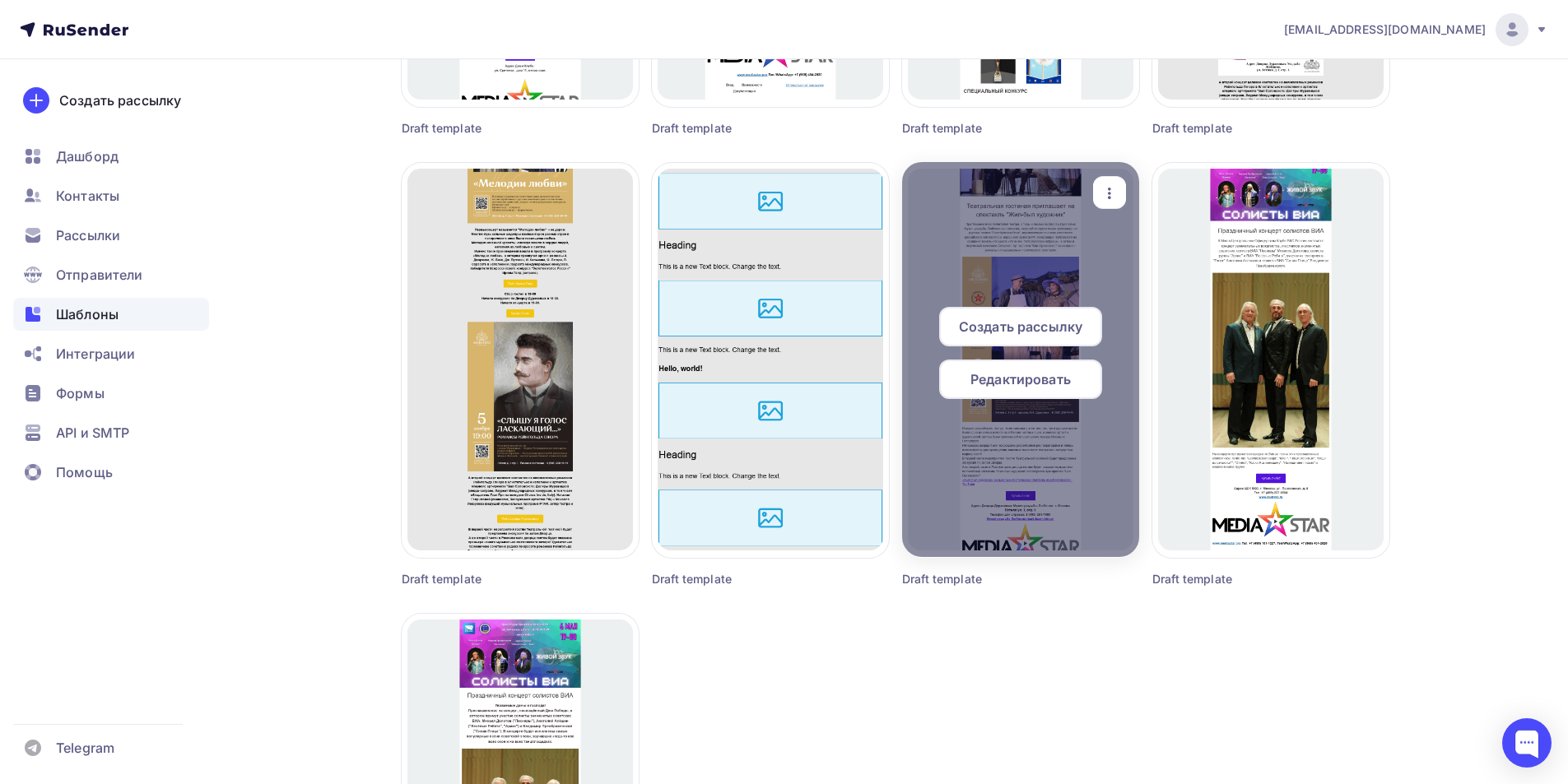
scroll to position [987, 0]
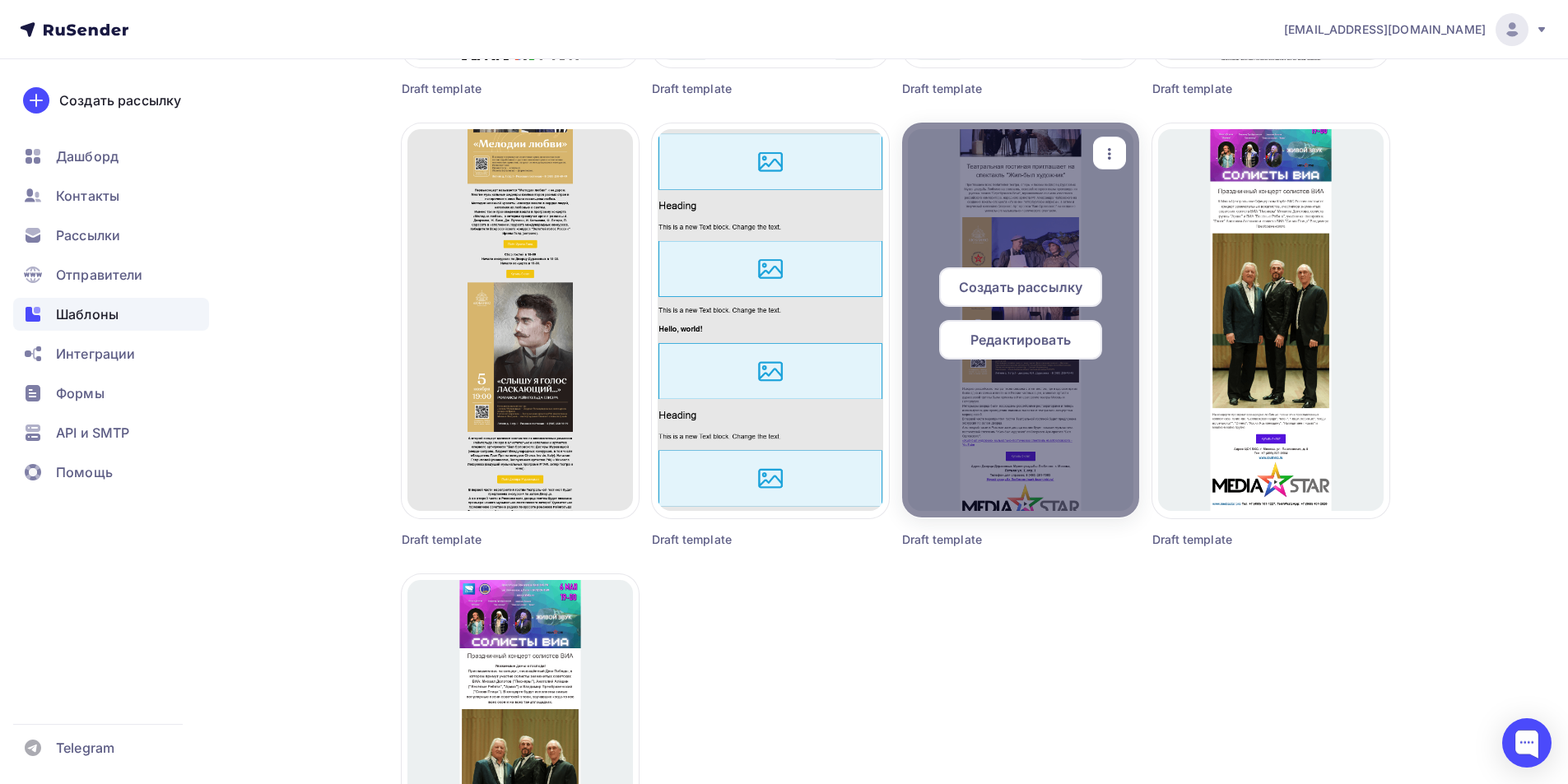
click at [1021, 345] on span "Редактировать" at bounding box center [1021, 340] width 101 height 20
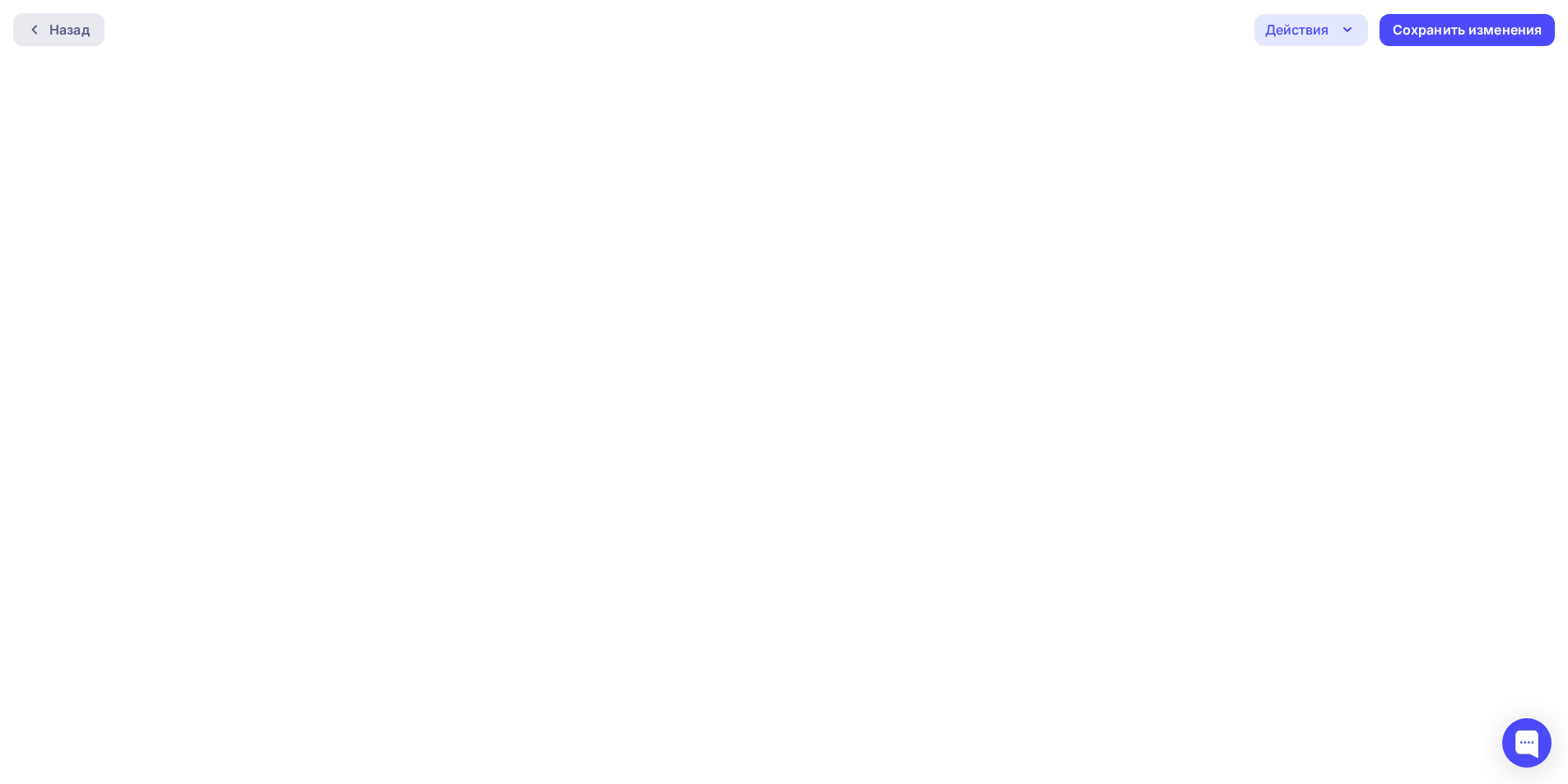
click at [43, 29] on div at bounding box center [39, 29] width 22 height 14
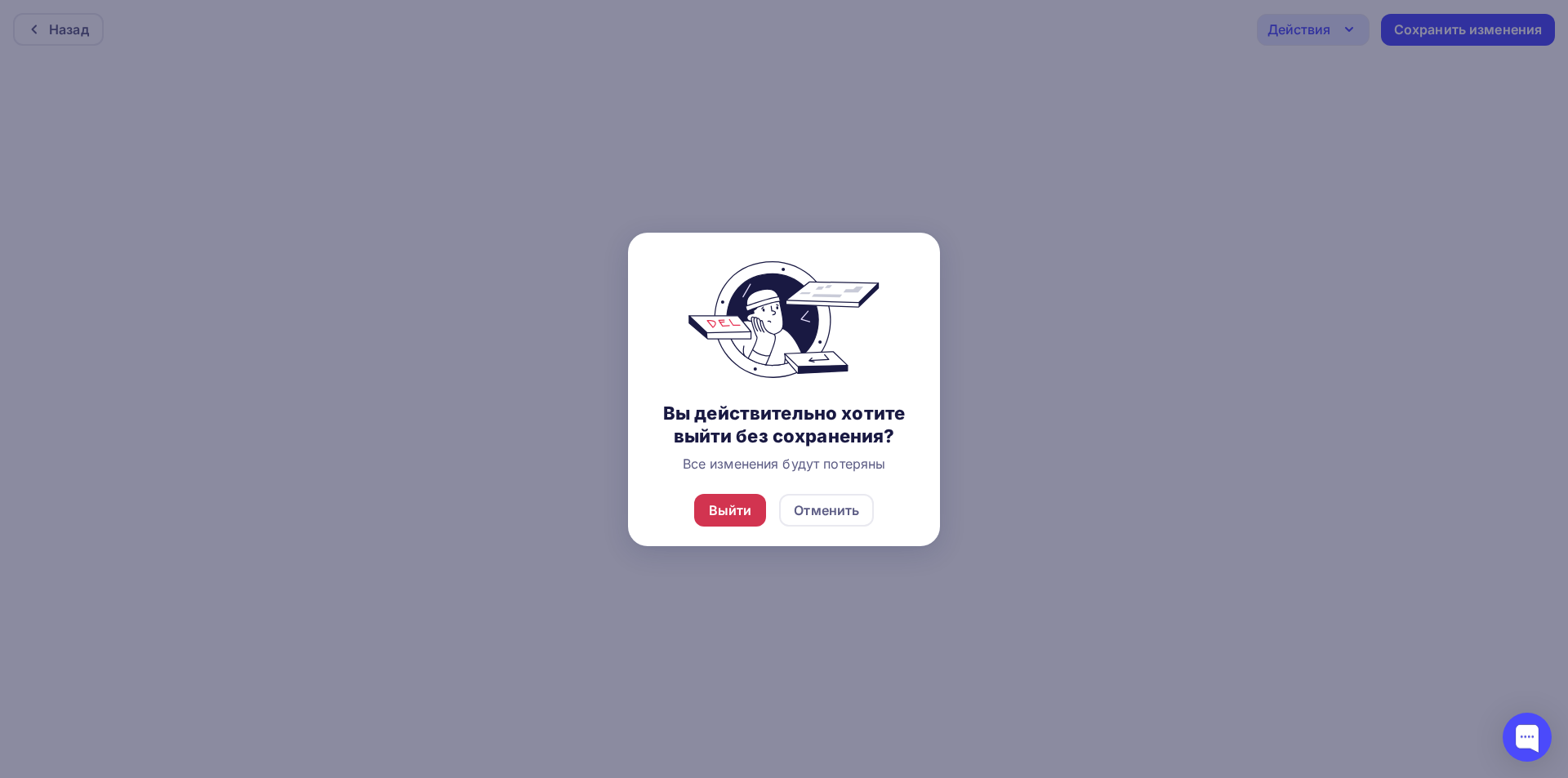
click at [733, 509] on div "Выйти" at bounding box center [730, 511] width 43 height 20
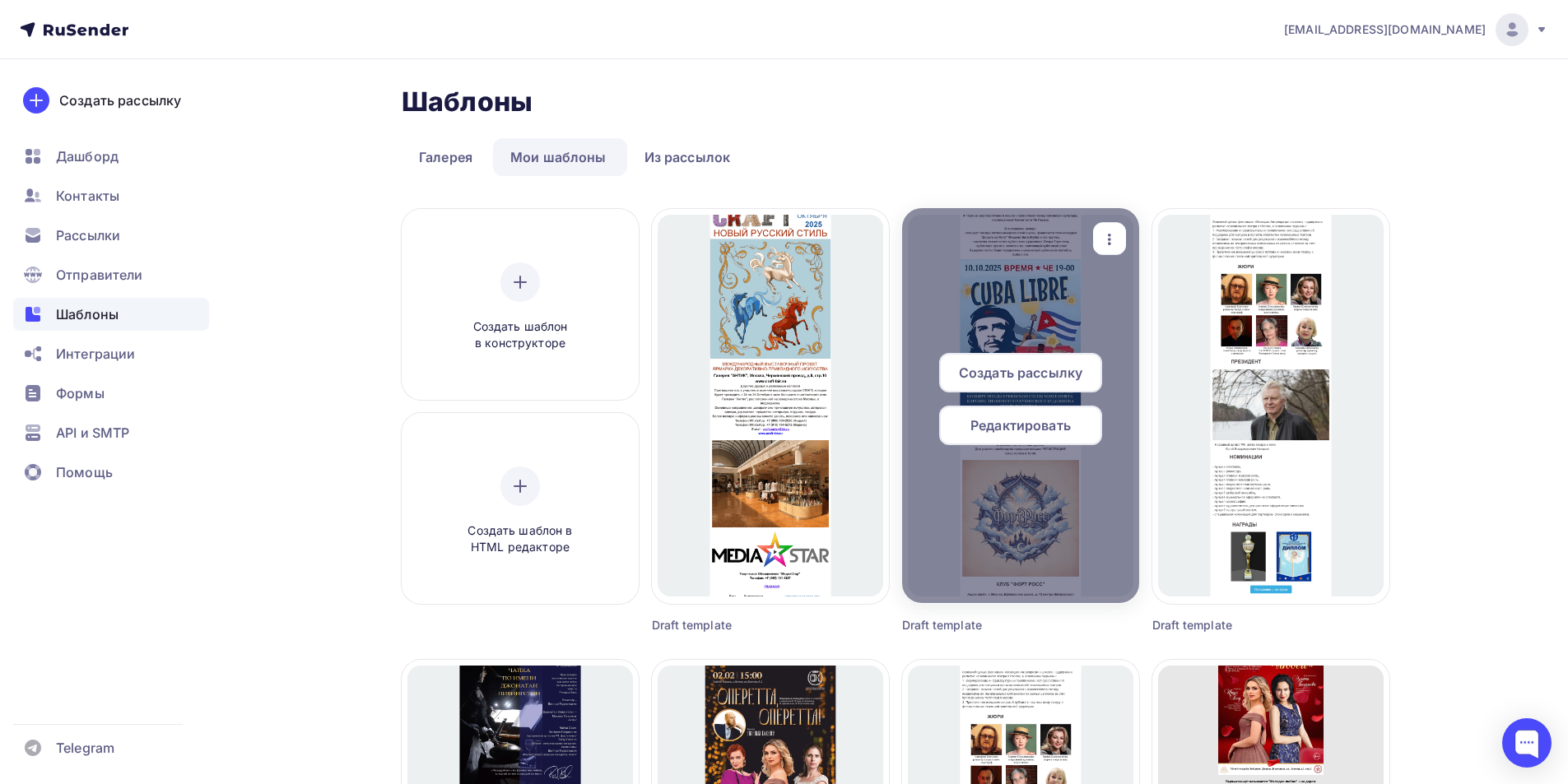
click at [1010, 426] on span "Редактировать" at bounding box center [1021, 426] width 101 height 20
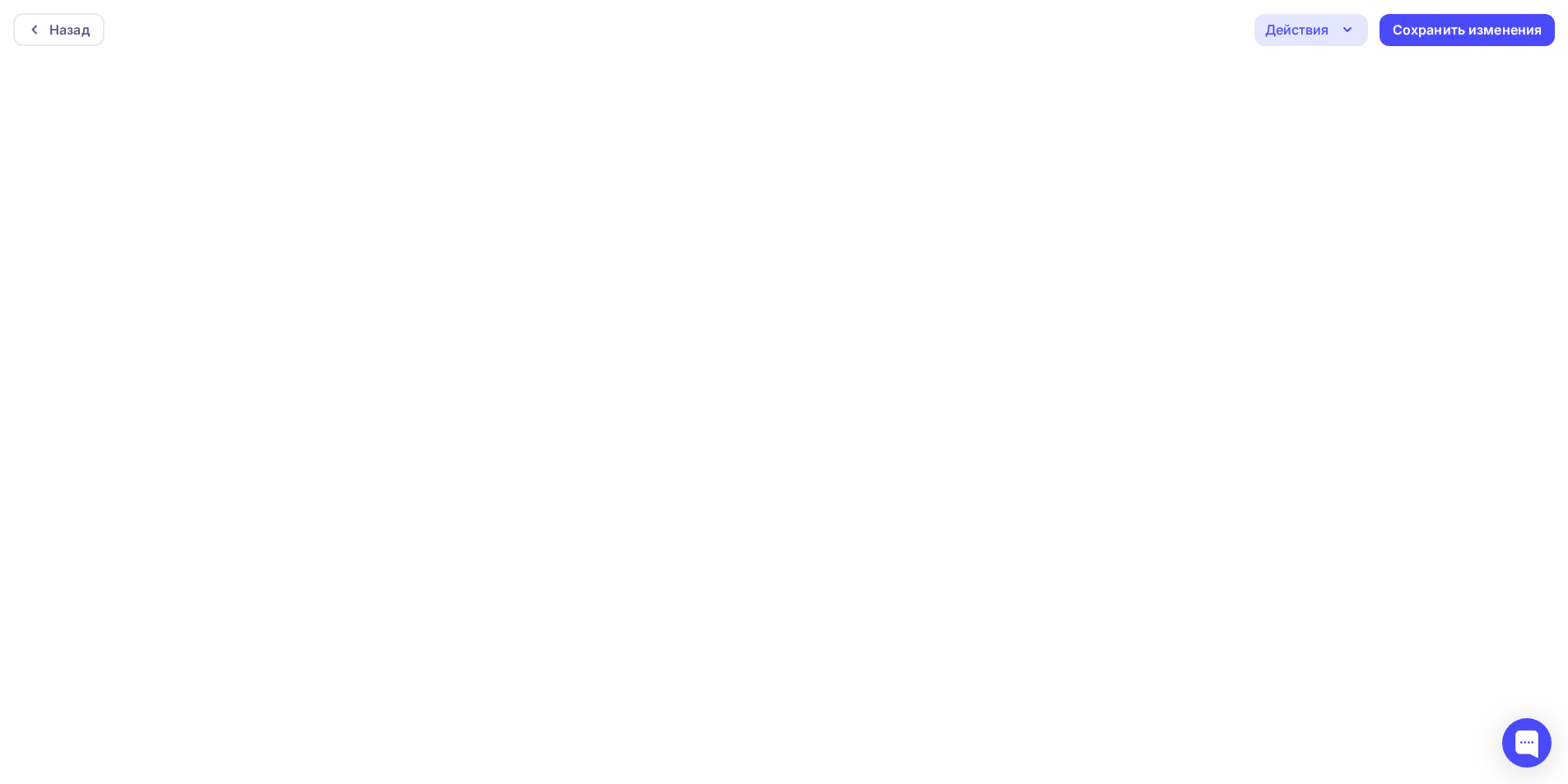
click at [1350, 39] on icon "button" at bounding box center [1347, 30] width 20 height 20
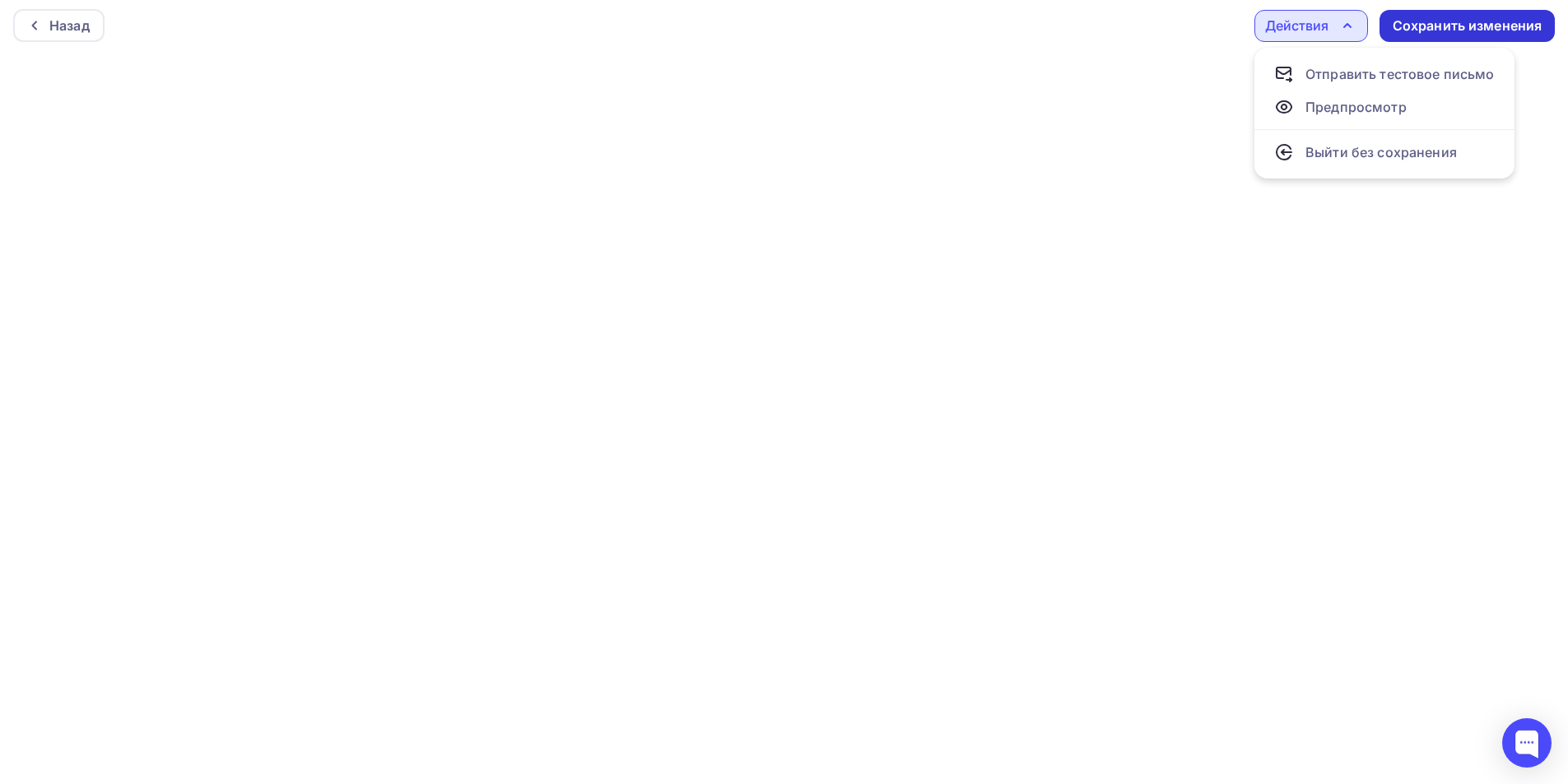
click at [1472, 28] on div "Сохранить изменения" at bounding box center [1467, 25] width 150 height 19
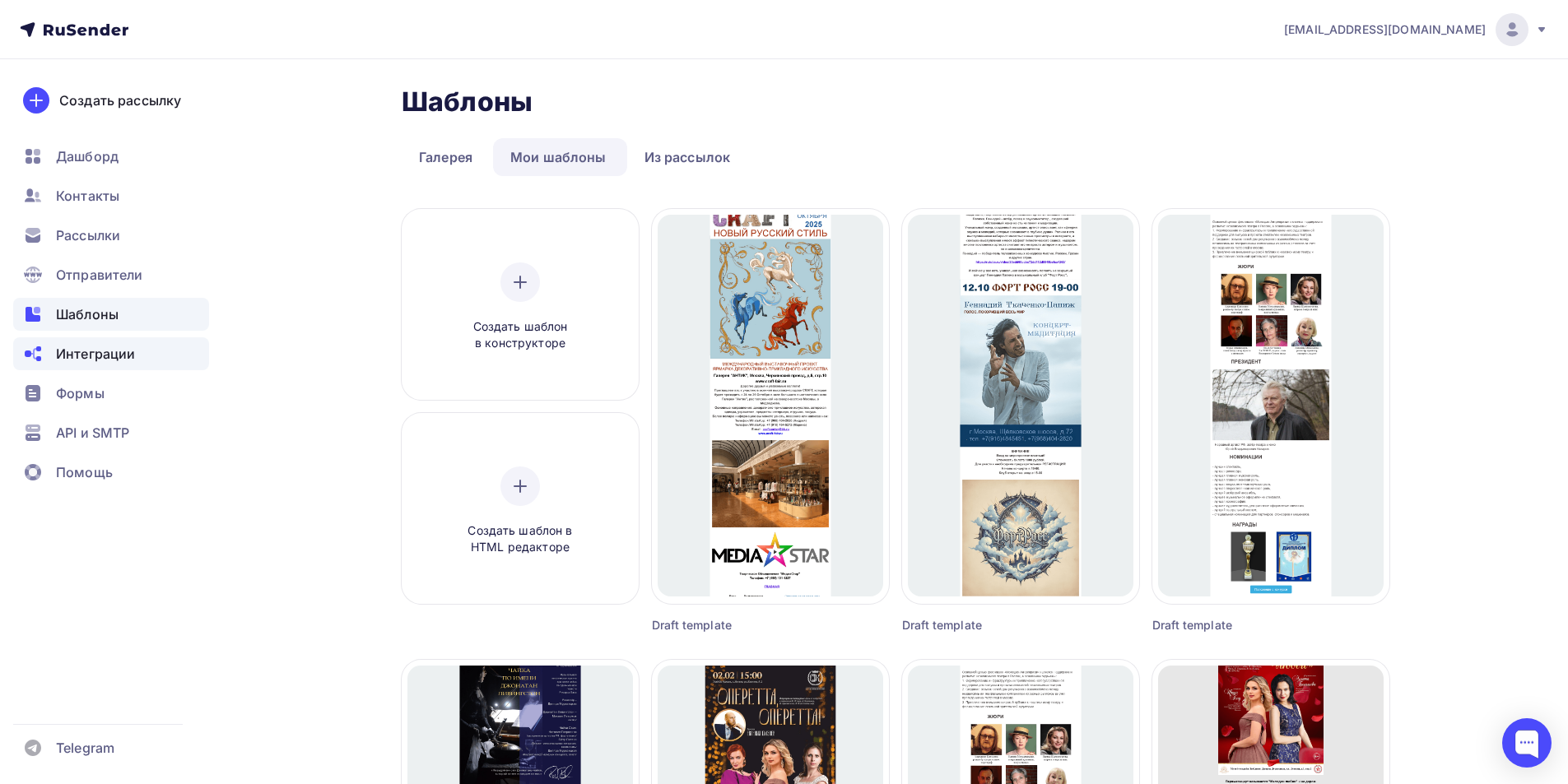
click at [103, 357] on span "Интеграции" at bounding box center [95, 354] width 79 height 20
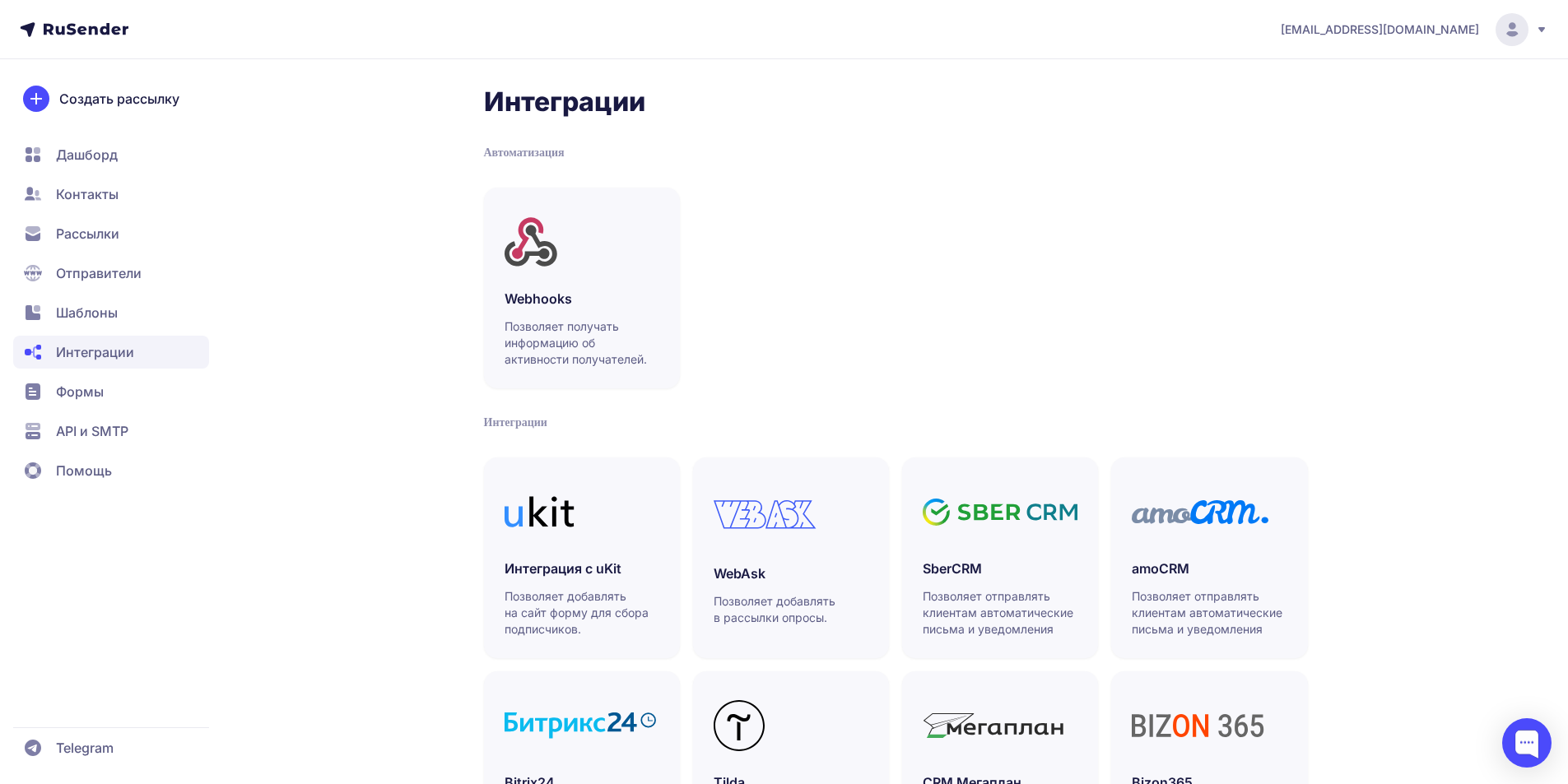
click at [88, 392] on span "Формы" at bounding box center [80, 392] width 48 height 20
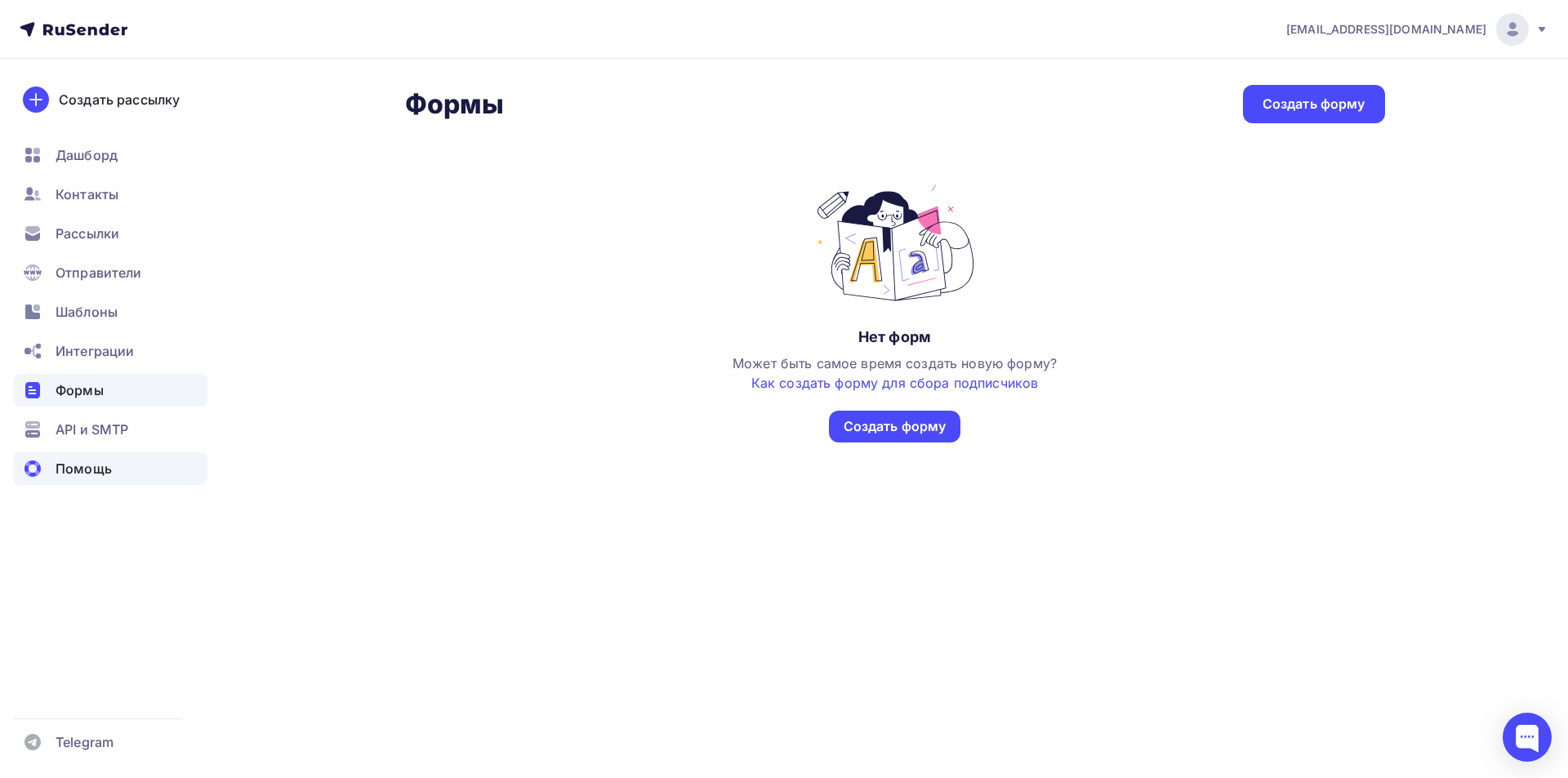
click at [84, 472] on span "Помощь" at bounding box center [84, 469] width 57 height 20
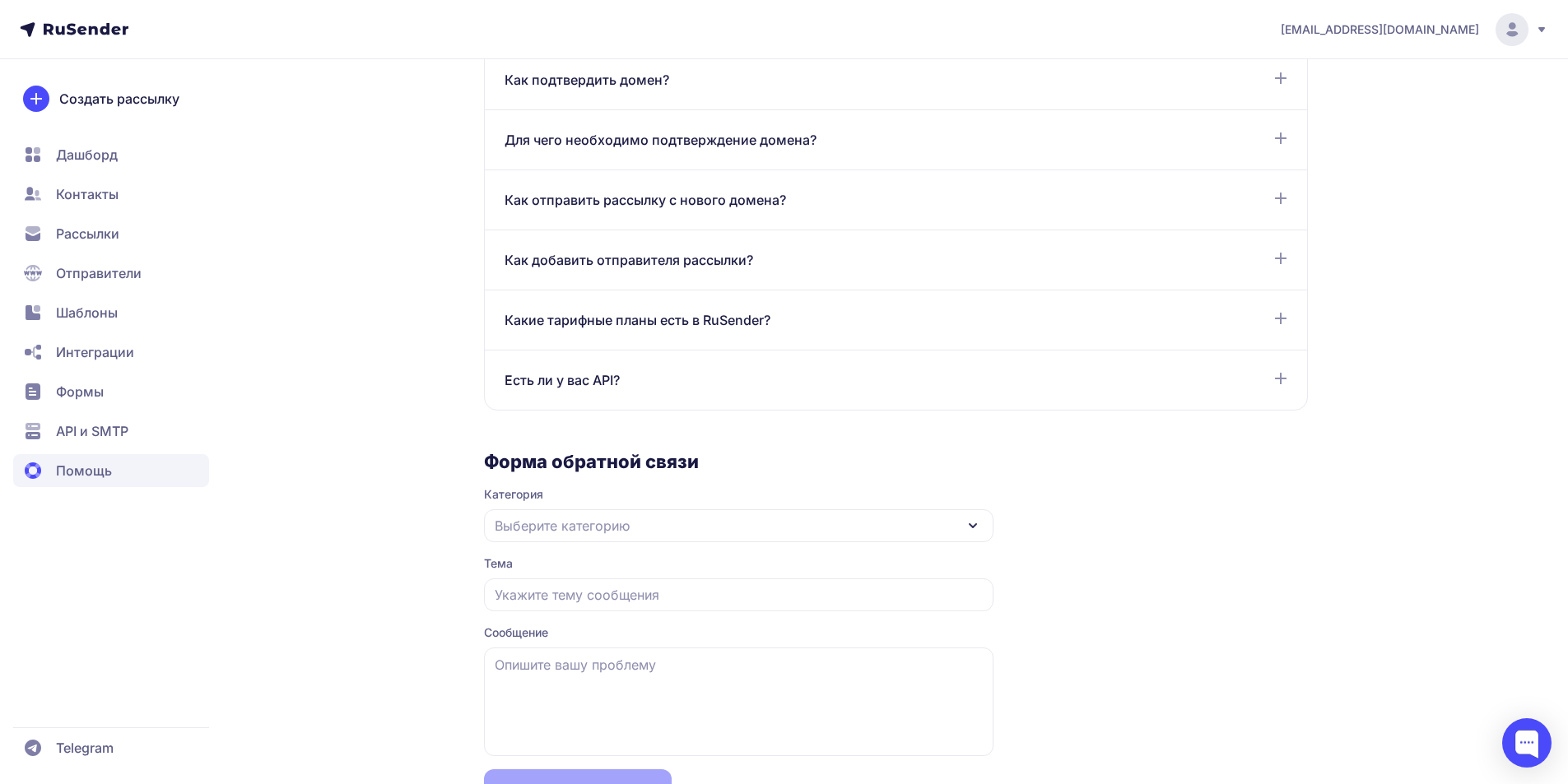
scroll to position [1234, 0]
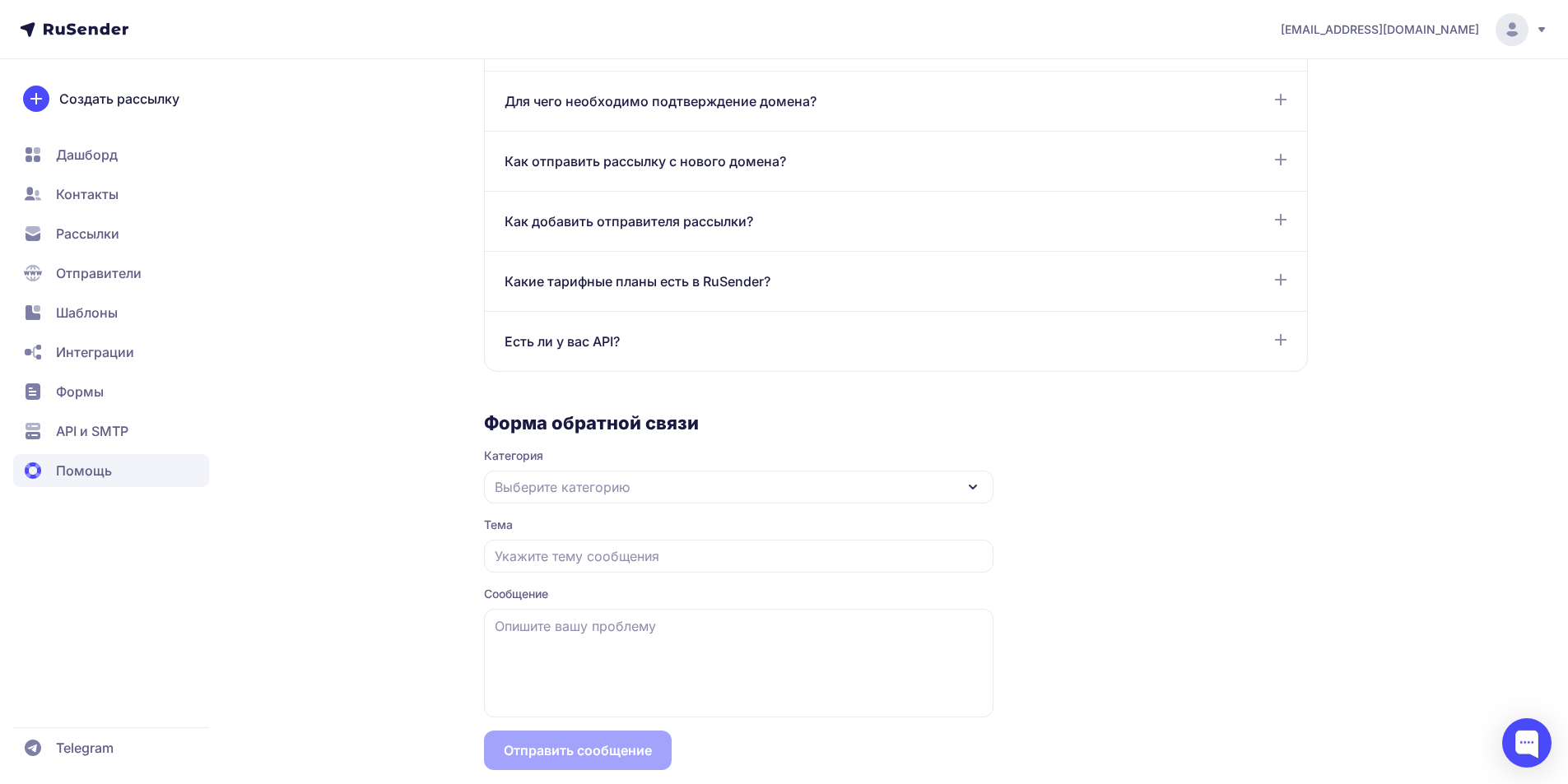
click at [971, 495] on icon at bounding box center [973, 487] width 20 height 20
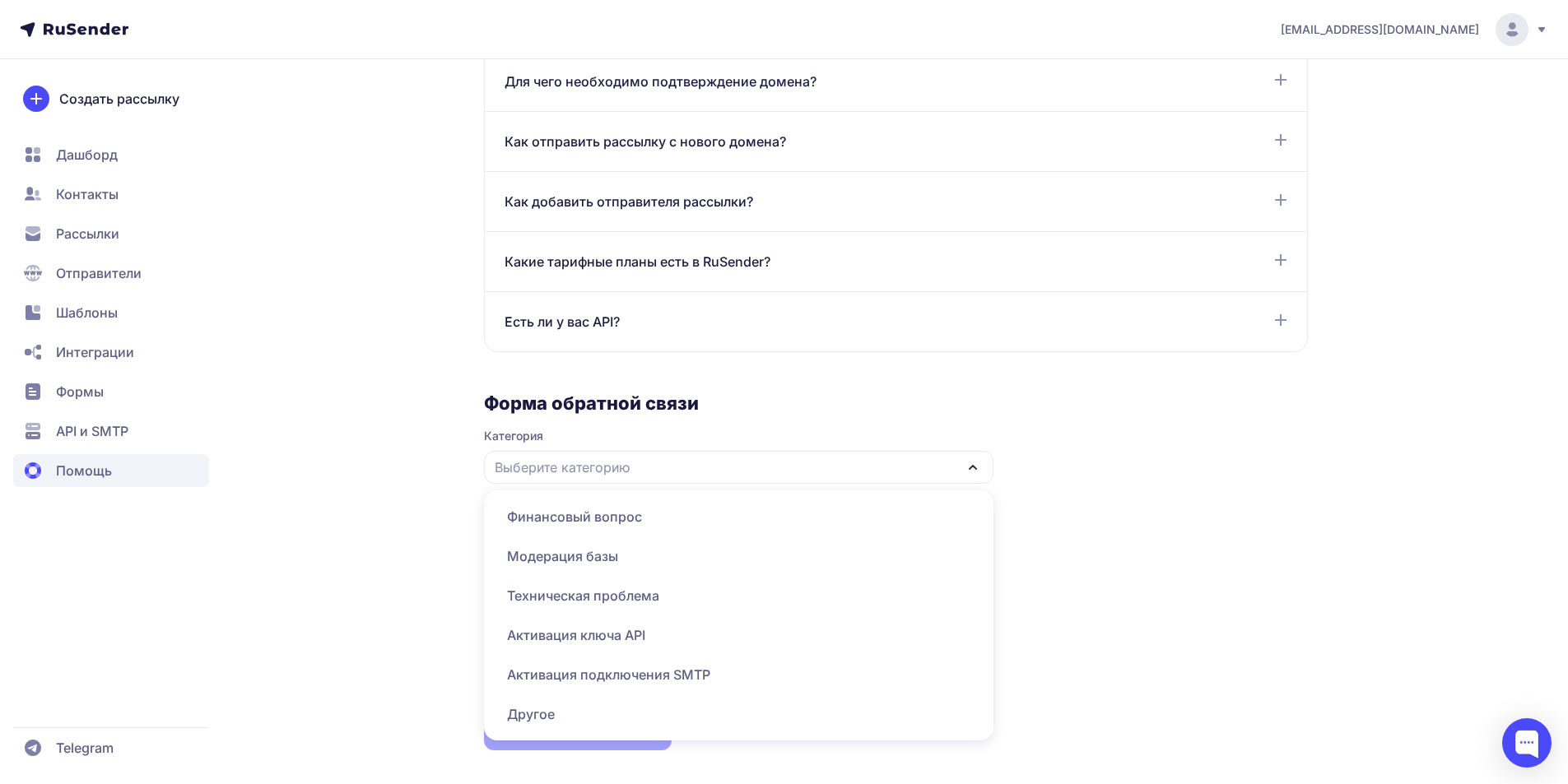
scroll to position [1259, 0]
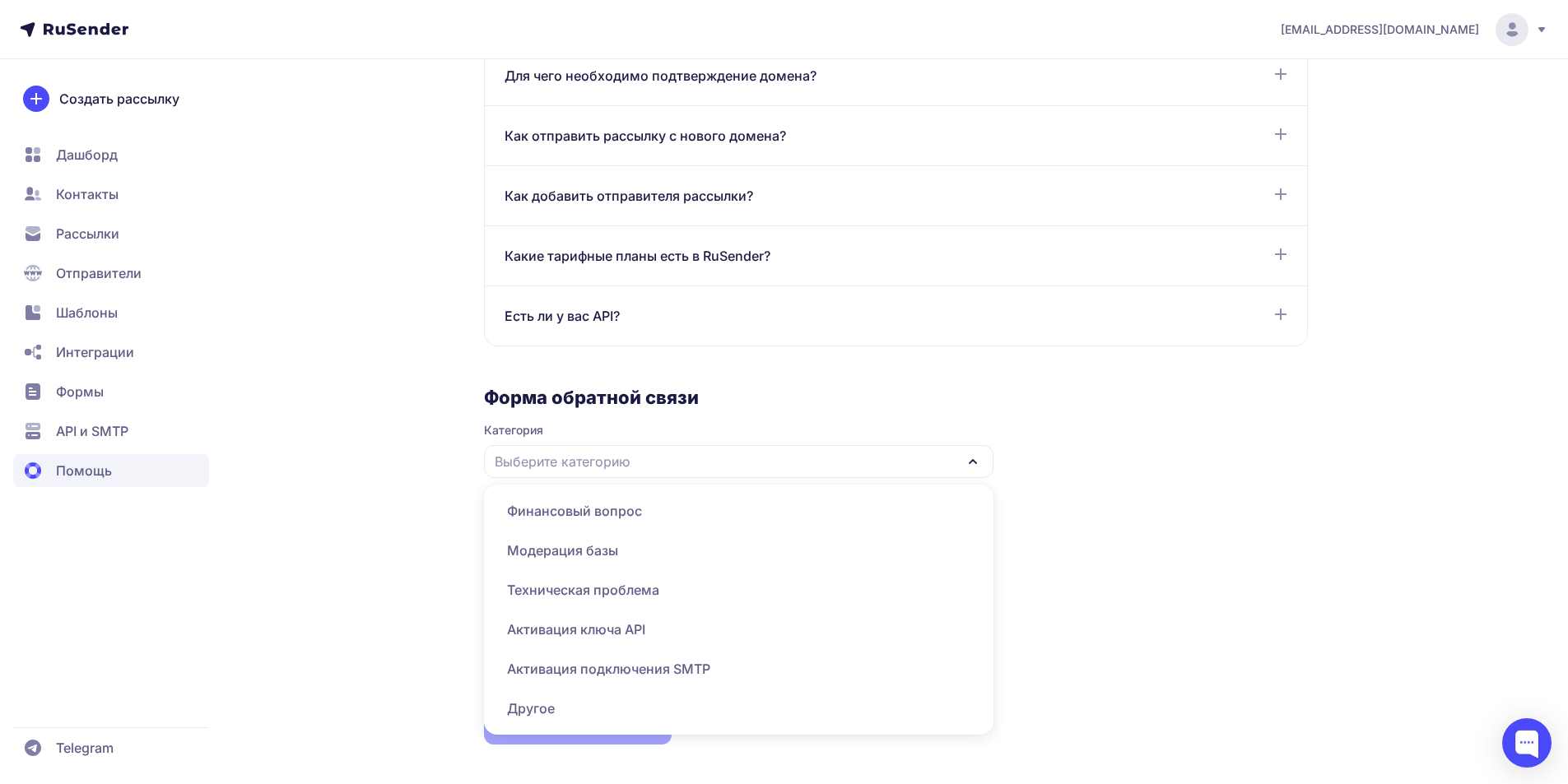
click at [593, 593] on span "Техническая проблема" at bounding box center [738, 590] width 489 height 40
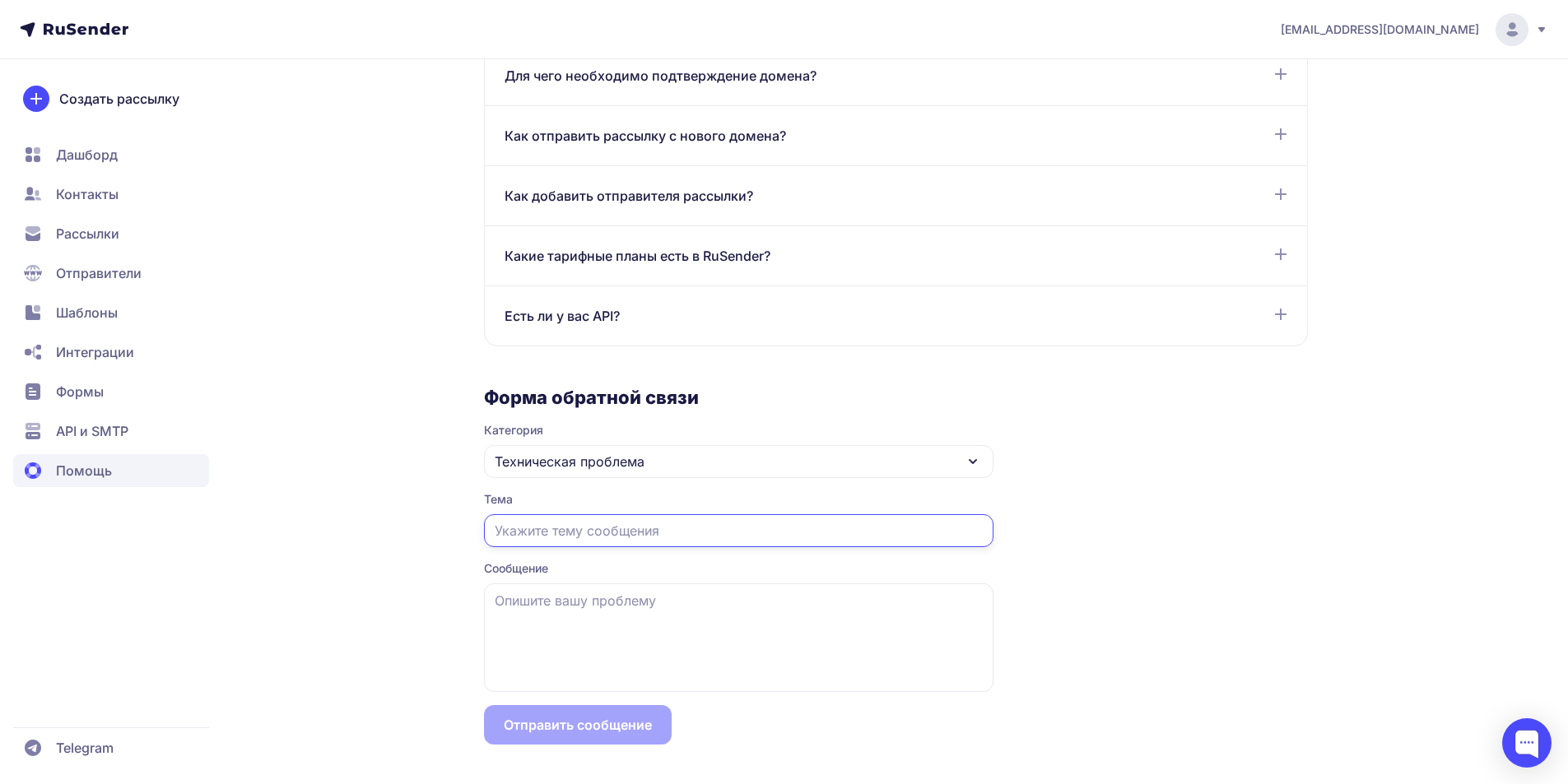
click at [675, 534] on input "text" at bounding box center [738, 531] width 509 height 33
click at [724, 531] on input "Доброй ночи! Я не помню, как доюавить в рассылку кнопку" at bounding box center [738, 531] width 509 height 33
click at [887, 533] on input "Доброй ночи! Я не помню, как добавить в рассылку кнопку" at bounding box center [738, 531] width 509 height 33
click at [768, 533] on input "Доброй ночи! Я не помню, как добавить в рассылку кнопку на покупку билетов.Не п…" at bounding box center [738, 531] width 509 height 33
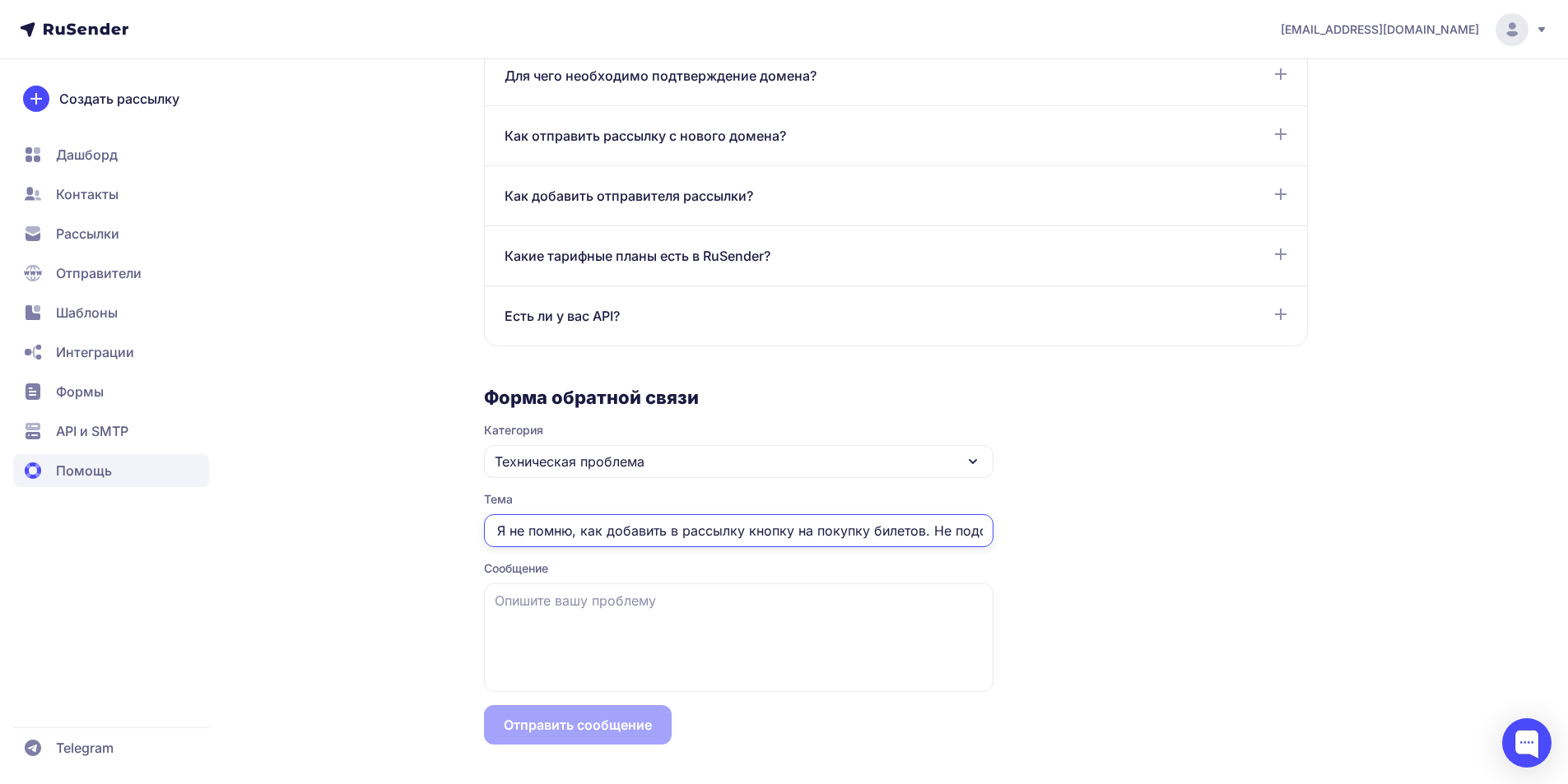
scroll to position [0, 0]
drag, startPoint x: 982, startPoint y: 531, endPoint x: 485, endPoint y: 534, distance: 497.0
click at [485, 534] on input "Доброй ночи! Я не помню, как добавить в рассылку кнопку на покупку билетов. Не …" at bounding box center [738, 531] width 509 height 33
type input "?"
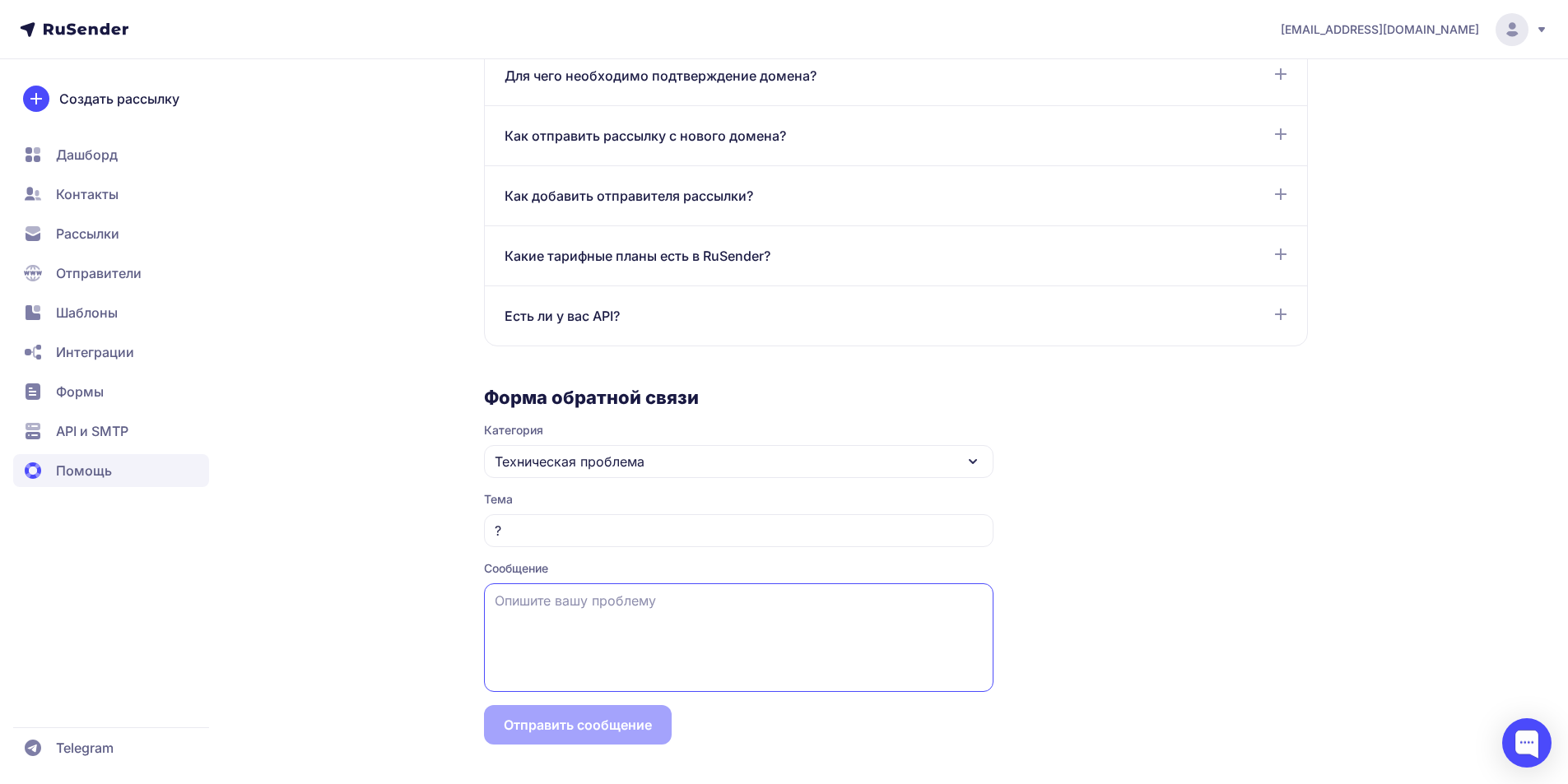
click at [535, 603] on textarea at bounding box center [738, 638] width 509 height 109
paste textarea "Доброй ночи! Я не помню, как добавить в рассылку кнопку на покупку билетов. Не …"
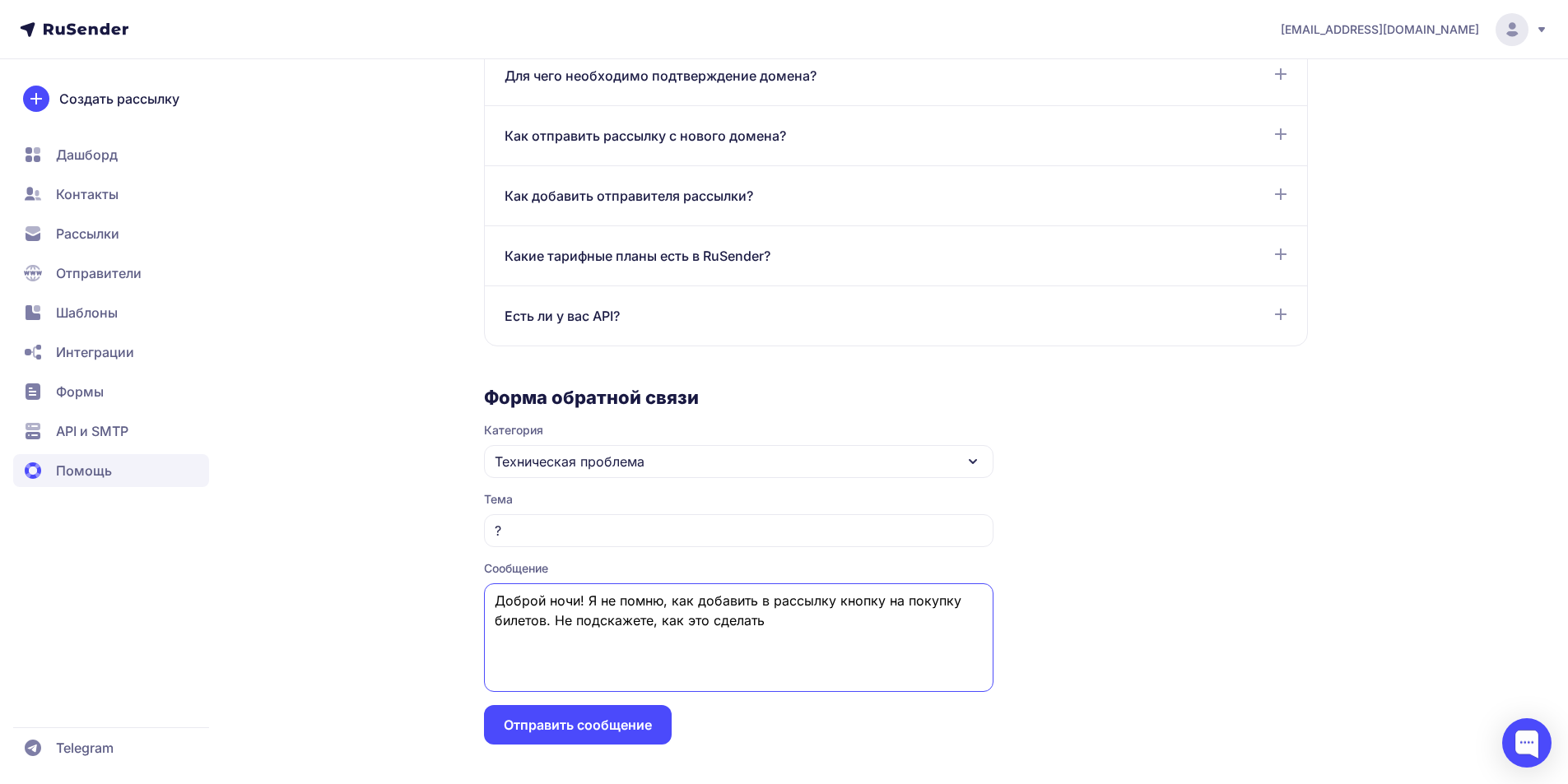
click at [588, 601] on textarea "Доброй ночи! Я не помню, как добавить в рассылку кнопку на покупку билетов. Не …" at bounding box center [738, 638] width 509 height 109
click at [929, 622] on textarea "Доброй ночи! Я не помню, как добавить в рассылку кнопку на покупку билетов. Не …" at bounding box center [738, 638] width 509 height 109
click at [703, 641] on textarea "Доброй ночи! Я не помню, как добавить в рассылку кнопку на покупку билетов. Не …" at bounding box center [738, 638] width 509 height 109
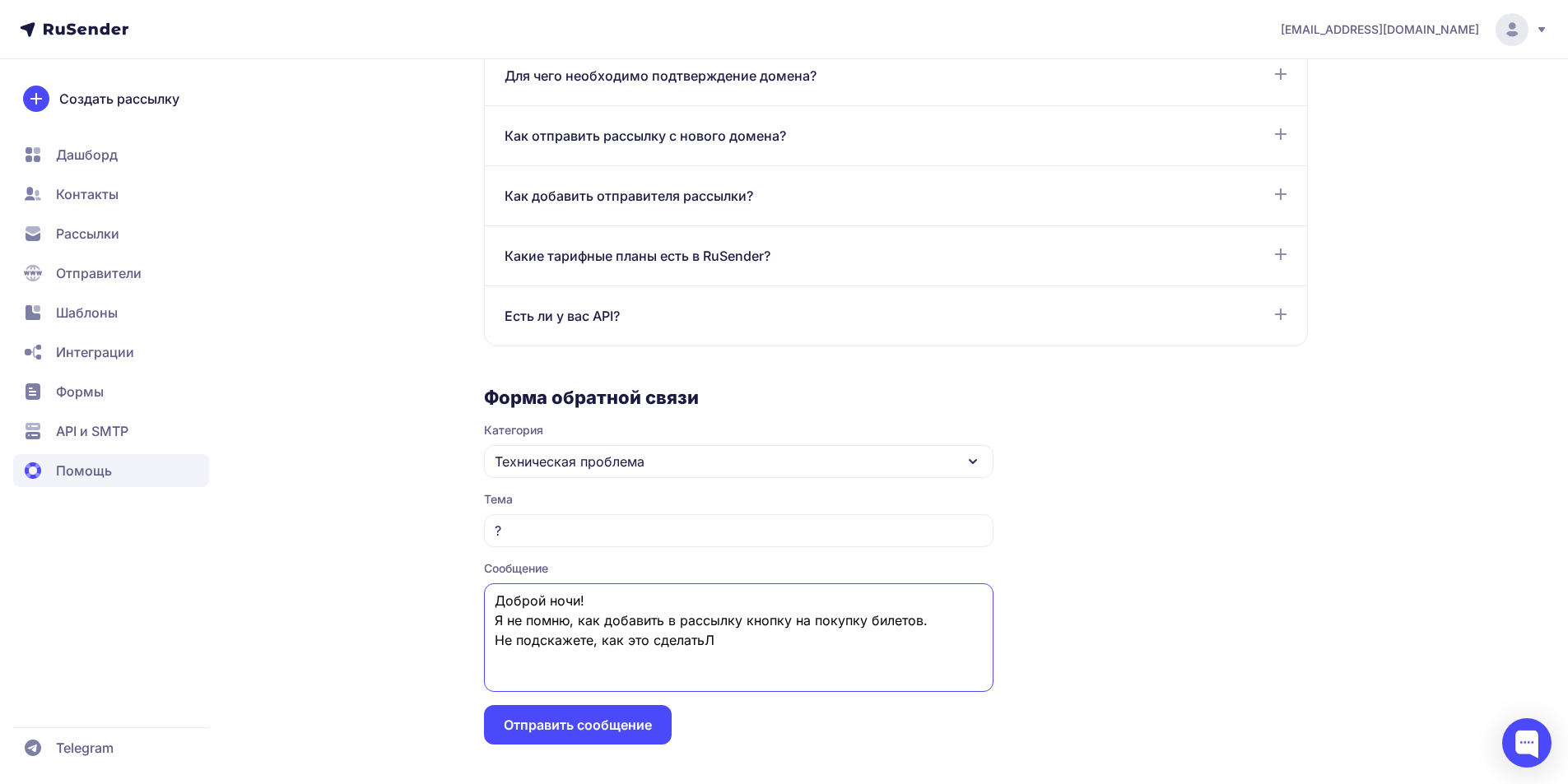
type textarea "Доброй ночи! Я не помню, как добавить в рассылку кнопку на покупку билетов. Не …"
click at [516, 528] on input "?" at bounding box center [738, 531] width 509 height 33
click at [715, 642] on textarea "Доброй ночи! Я не помню, как добавить в рассылку кнопку на покупку билетов. Не …" at bounding box center [738, 638] width 509 height 109
type textarea "Доброй ночи! Я не помню, как добавить в рассылку кнопку на покупку билетов. Не …"
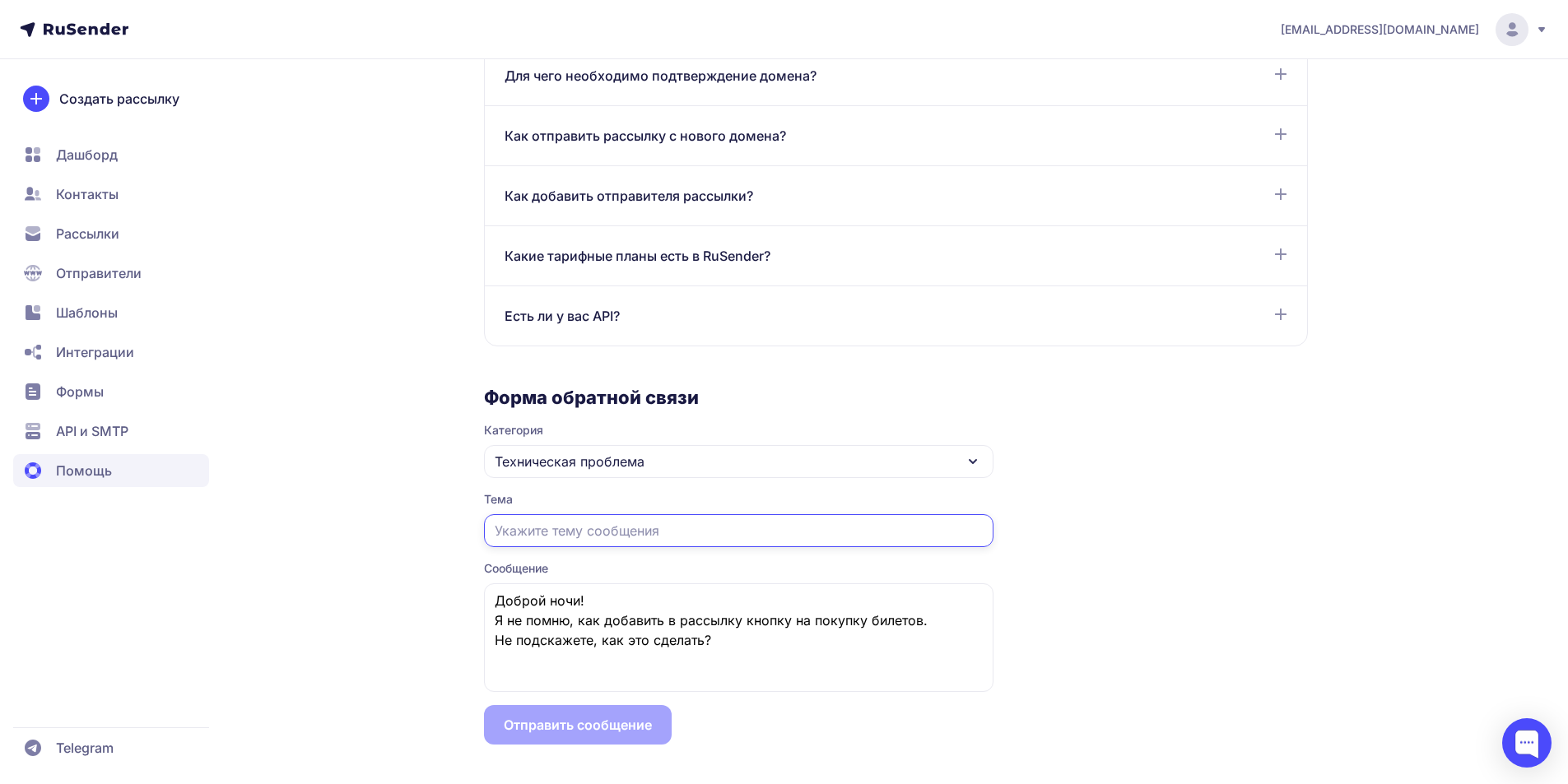
click at [533, 533] on input "text" at bounding box center [738, 531] width 509 height 33
type input "Не могу добавить в рассылку кнопку"
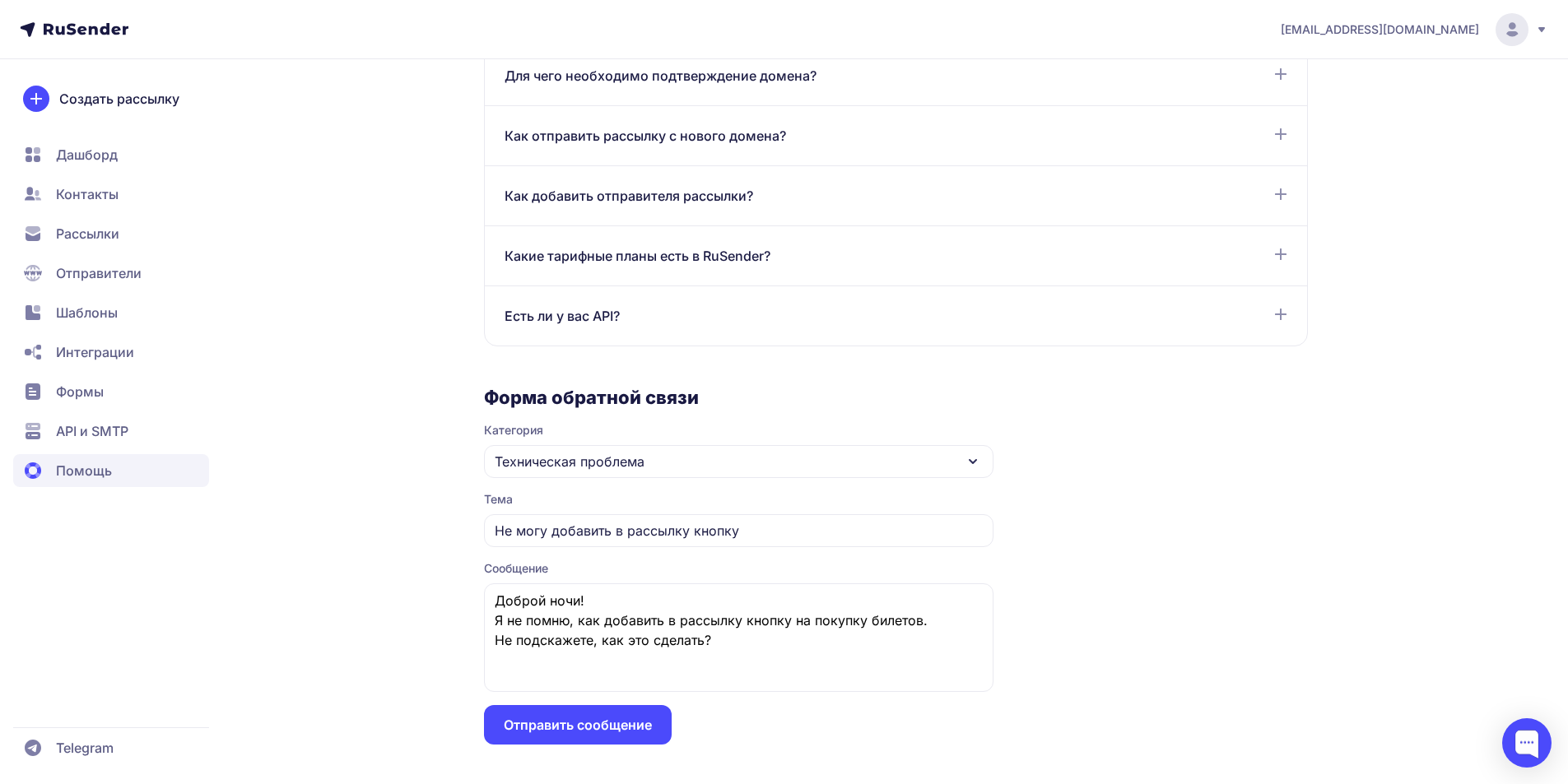
click at [574, 727] on button "Отправить сообщение" at bounding box center [577, 725] width 188 height 40
